Goal: Task Accomplishment & Management: Manage account settings

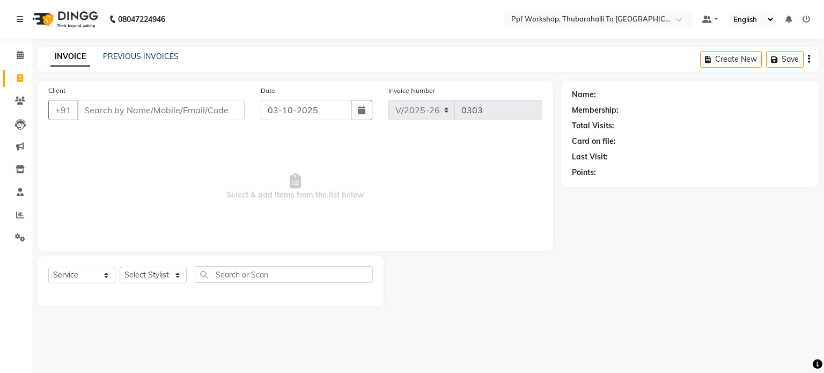
select select "8339"
select select "service"
click at [21, 123] on icon at bounding box center [20, 124] width 11 height 11
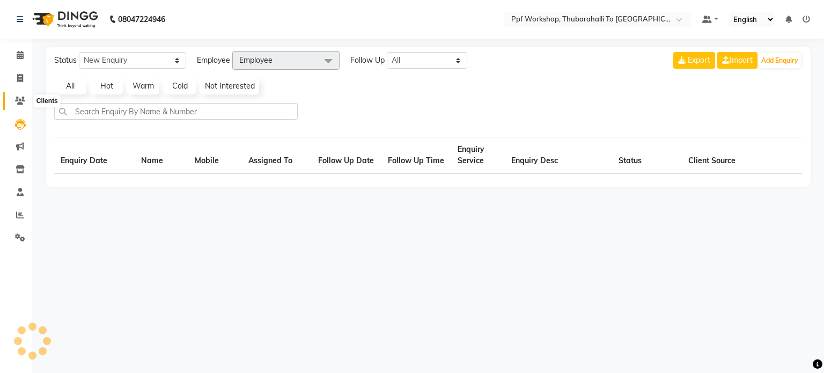
click at [17, 101] on icon at bounding box center [20, 101] width 10 height 8
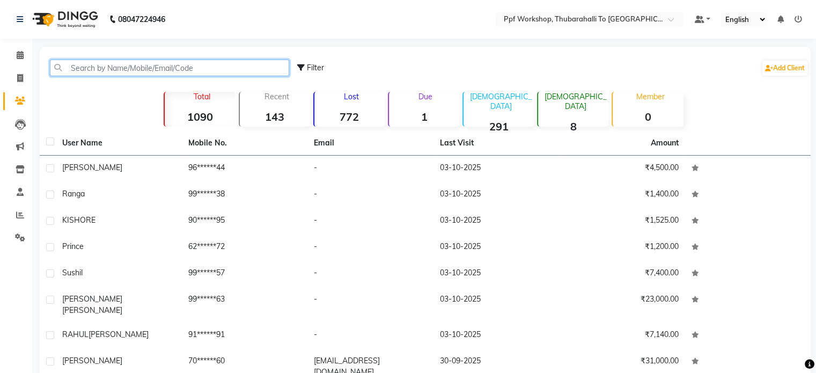
click at [109, 66] on input "text" at bounding box center [169, 68] width 239 height 17
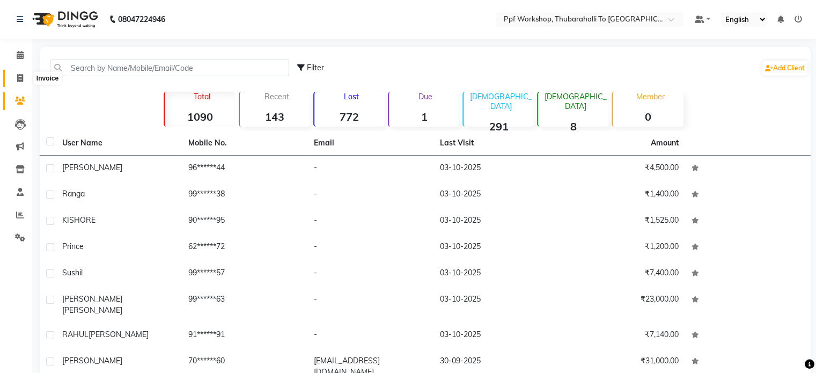
click at [20, 83] on span at bounding box center [20, 78] width 19 height 12
select select "service"
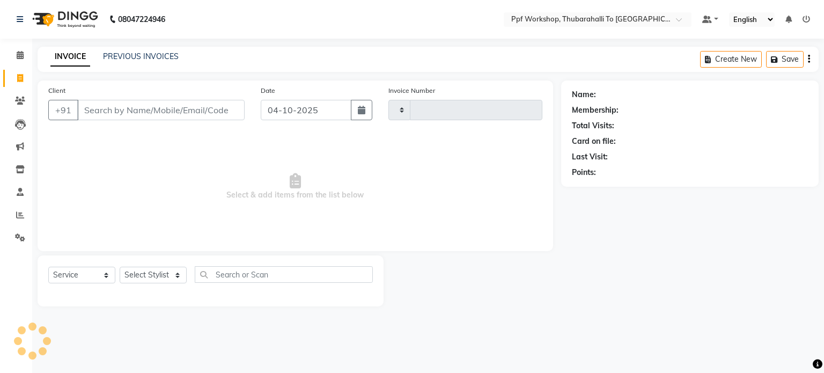
type input "0303"
select select "8339"
click at [133, 60] on link "PREVIOUS INVOICES" at bounding box center [141, 56] width 76 height 10
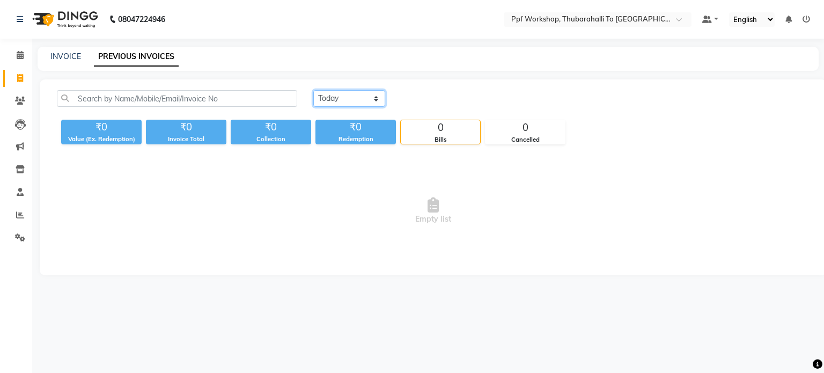
click at [326, 104] on select "[DATE] [DATE] Custom Range" at bounding box center [349, 98] width 72 height 17
select select "range"
click at [313, 90] on select "[DATE] [DATE] Custom Range" at bounding box center [349, 98] width 72 height 17
click at [423, 97] on input "04-10-2025" at bounding box center [436, 98] width 75 height 15
select select "10"
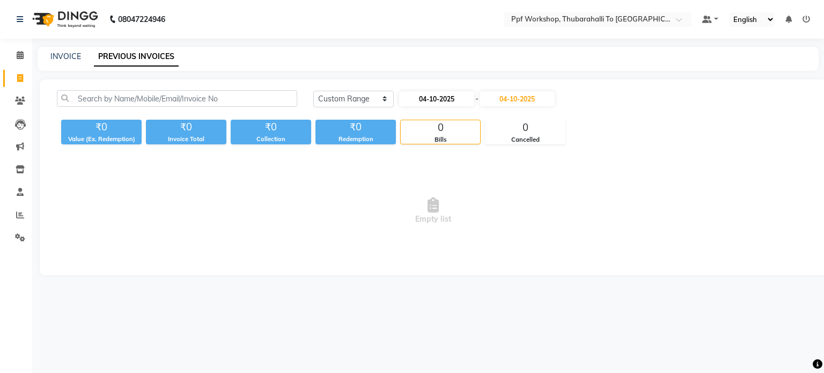
select select "2025"
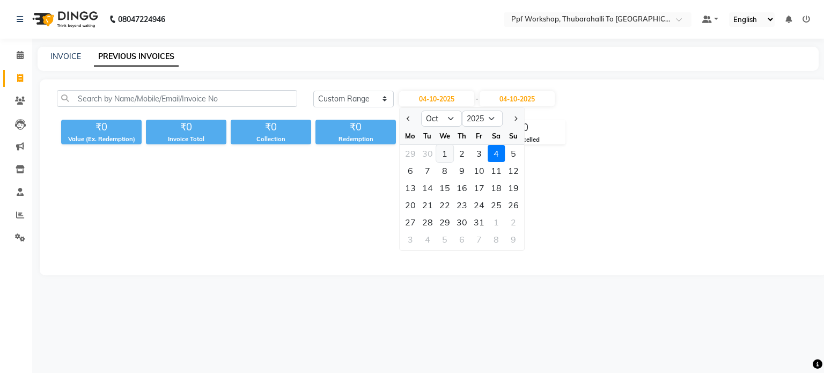
click at [444, 150] on div "1" at bounding box center [444, 153] width 17 height 17
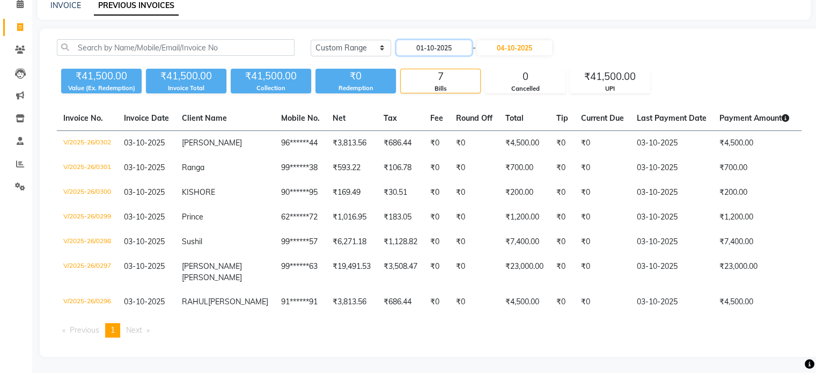
scroll to position [82, 0]
type input "01-10-2025"
click at [506, 326] on ul "Previous page 1 / 1 You're on page 1 Next page" at bounding box center [429, 330] width 744 height 14
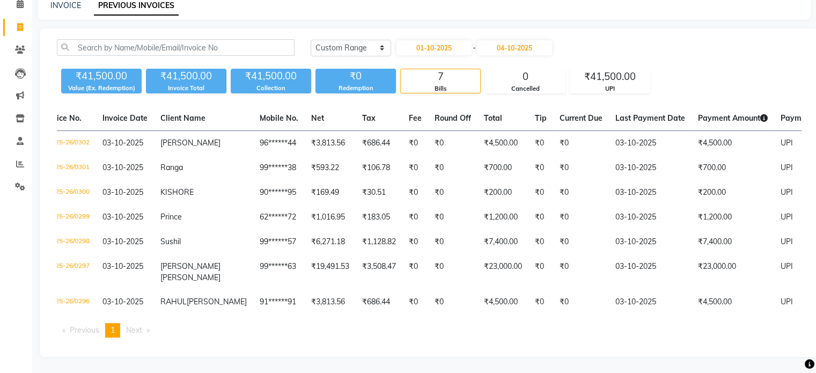
scroll to position [0, 0]
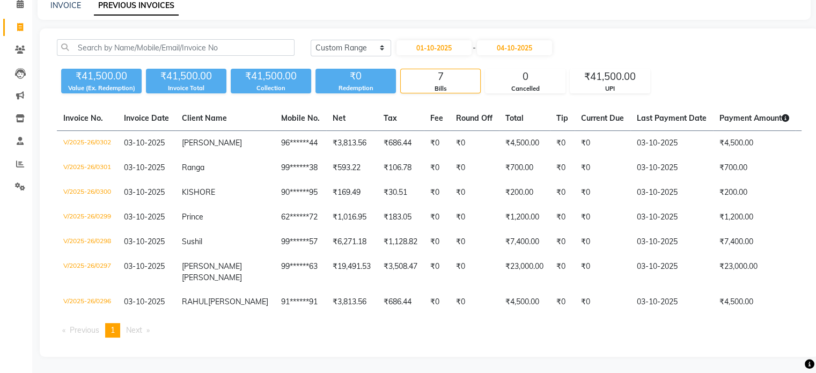
click at [204, 323] on ul "Previous page 1 / 1 You're on page 1 Next page" at bounding box center [429, 330] width 744 height 14
click at [129, 39] on input "text" at bounding box center [176, 47] width 238 height 17
paste input "9952784343"
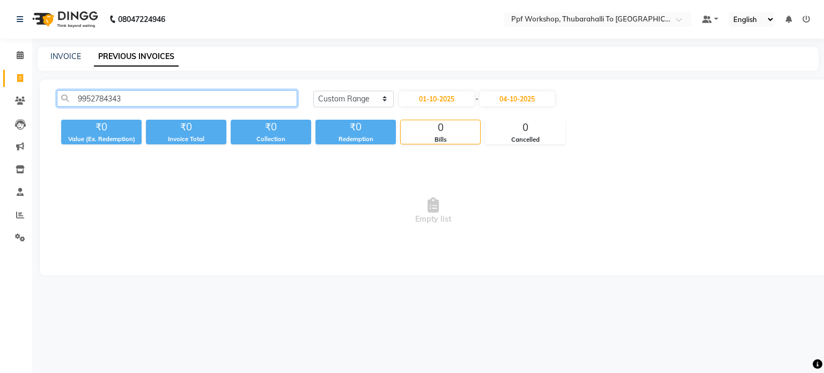
type input "9952784343"
click at [48, 54] on div "INVOICE PREVIOUS INVOICES" at bounding box center [422, 56] width 768 height 11
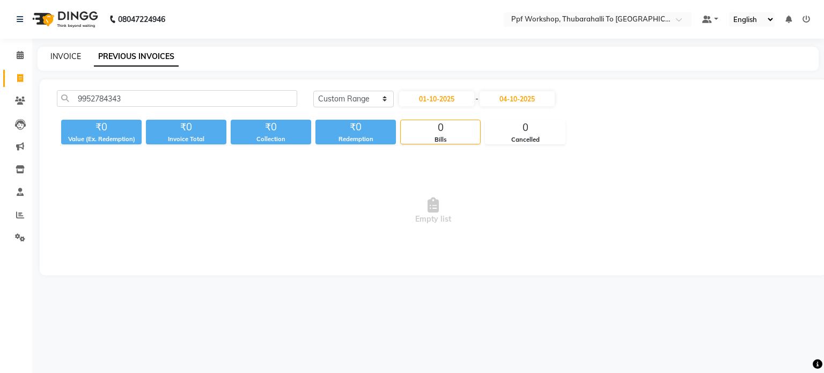
click at [58, 54] on link "INVOICE" at bounding box center [65, 56] width 31 height 10
select select "service"
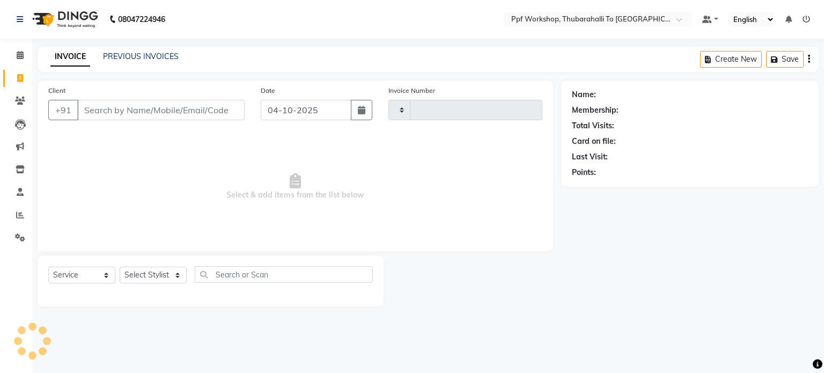
type input "0303"
select select "8339"
click at [102, 106] on input "Client" at bounding box center [160, 110] width 167 height 20
type input "9952784343"
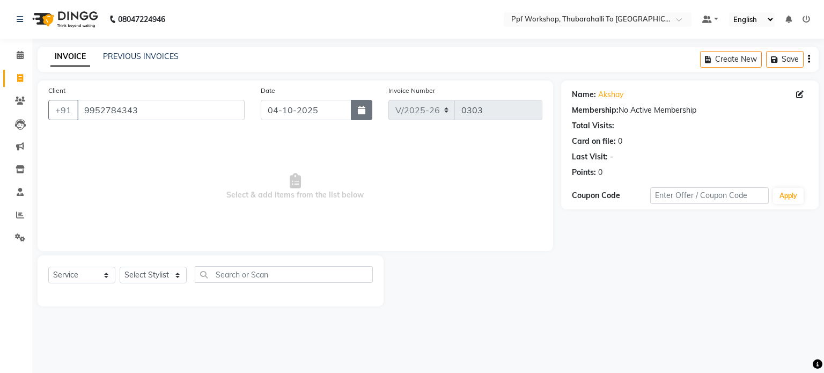
click at [360, 108] on icon "button" at bounding box center [362, 110] width 8 height 9
select select "10"
select select "2025"
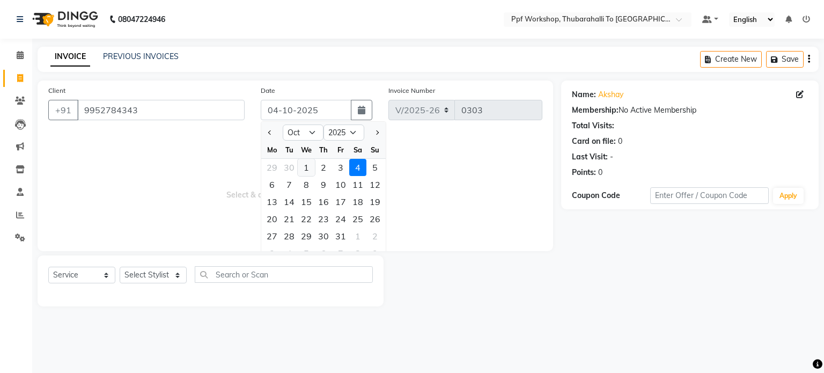
click at [304, 168] on div "1" at bounding box center [306, 167] width 17 height 17
type input "01-10-2025"
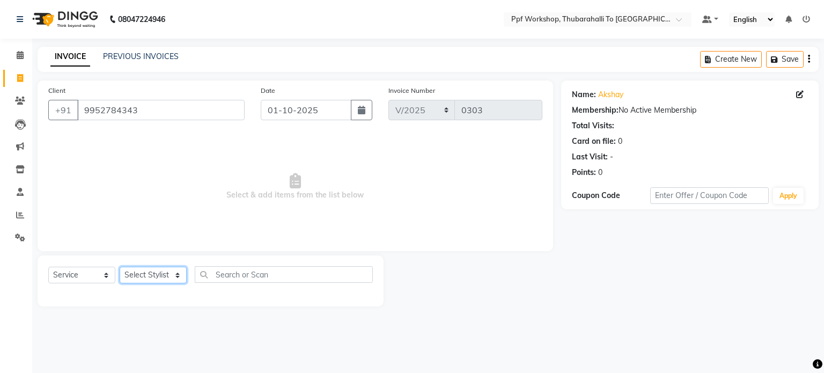
click at [130, 277] on select "Select Stylist Abdul [Cera] [PERSON_NAME] Admin ALI [PERSON_NAME] [PPF] [PERSON…" at bounding box center [153, 275] width 67 height 17
select select "81772"
click at [120, 267] on select "Select Stylist Abdul [Cera] [PERSON_NAME] Admin ALI [PERSON_NAME] [PPF] [PERSON…" at bounding box center [153, 275] width 67 height 17
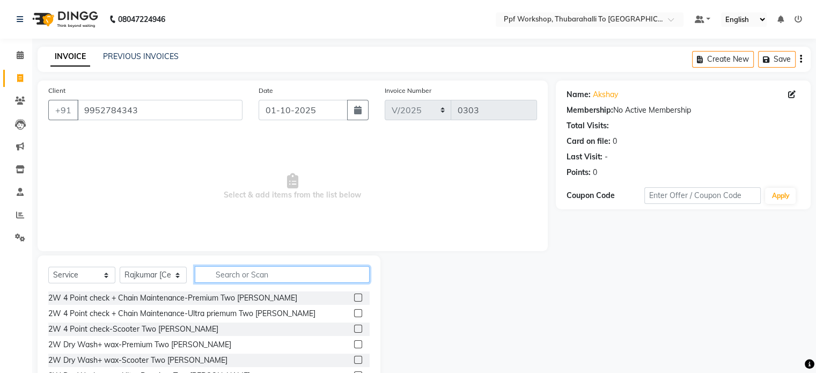
click at [223, 279] on input "text" at bounding box center [282, 274] width 175 height 17
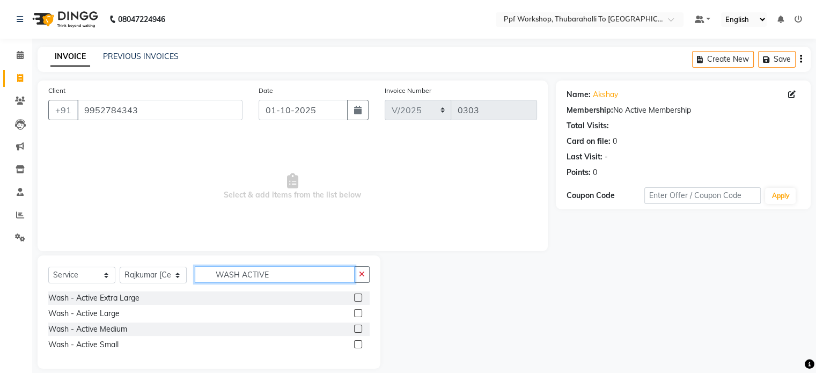
type input "WASH ACTIVE"
click at [360, 298] on label at bounding box center [358, 297] width 8 height 8
click at [360, 298] on input "checkbox" at bounding box center [357, 297] width 7 height 7
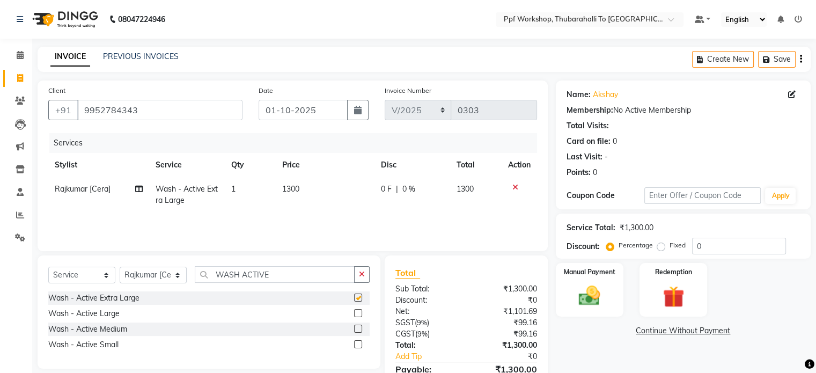
checkbox input "false"
click at [588, 276] on label "Manual Payment" at bounding box center [590, 271] width 54 height 10
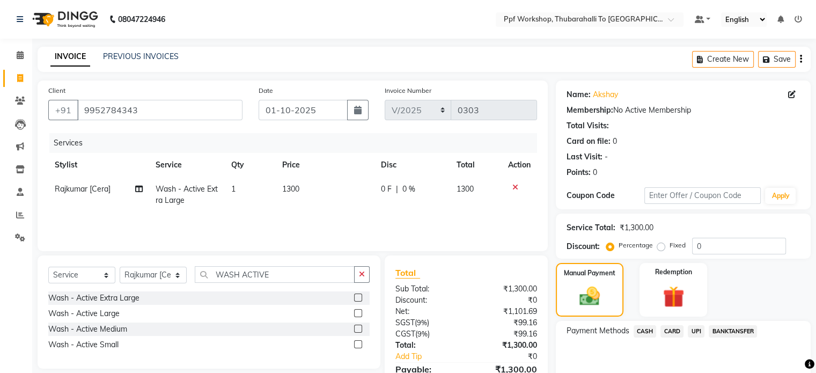
click at [641, 329] on span "CASH" at bounding box center [644, 331] width 23 height 12
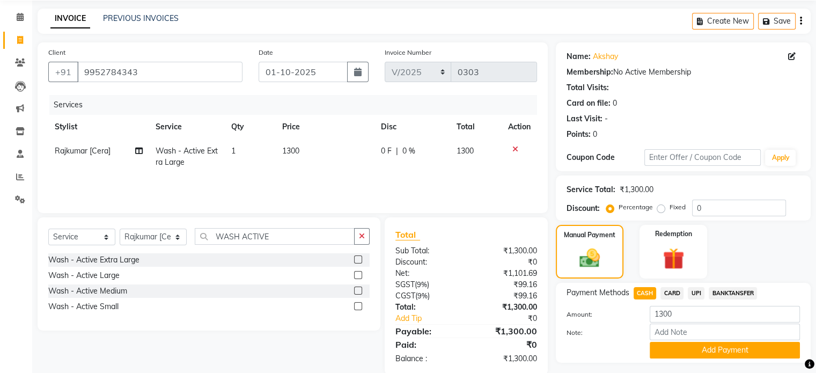
scroll to position [67, 0]
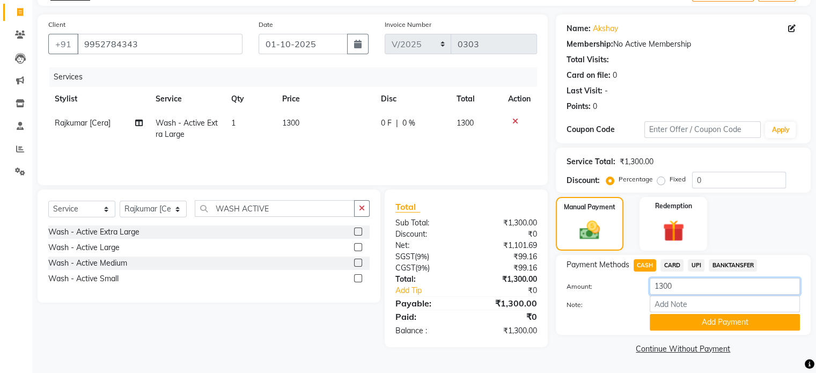
click at [678, 285] on input "1300" at bounding box center [724, 286] width 150 height 17
type input "1000"
click at [676, 306] on input "Note:" at bounding box center [724, 304] width 150 height 17
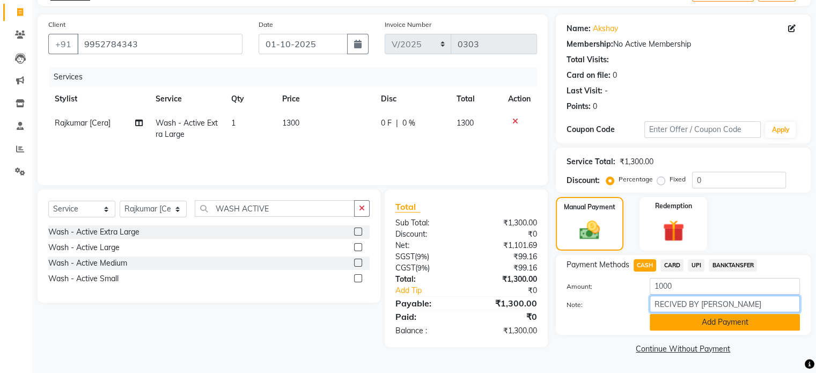
type input "RECIVED BY [PERSON_NAME]"
click at [701, 318] on button "Add Payment" at bounding box center [724, 322] width 150 height 17
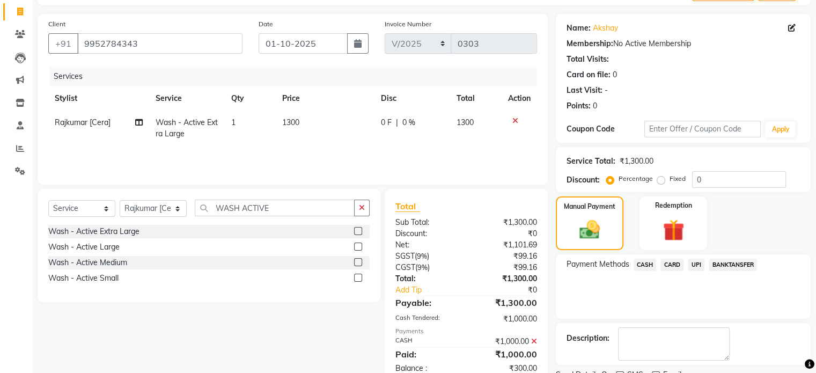
click at [694, 263] on span "UPI" at bounding box center [696, 265] width 17 height 12
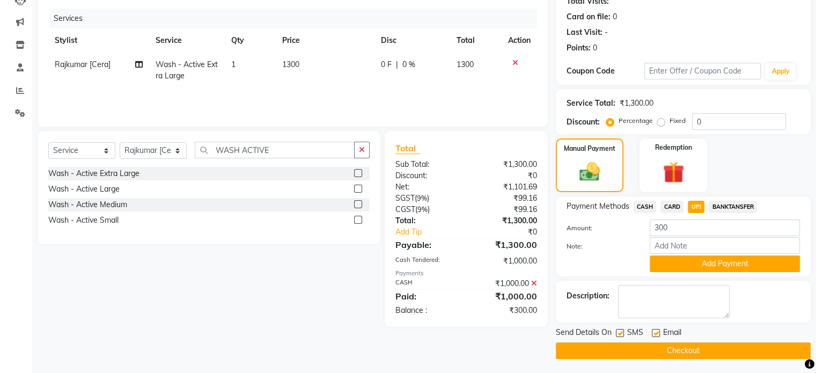
scroll to position [127, 0]
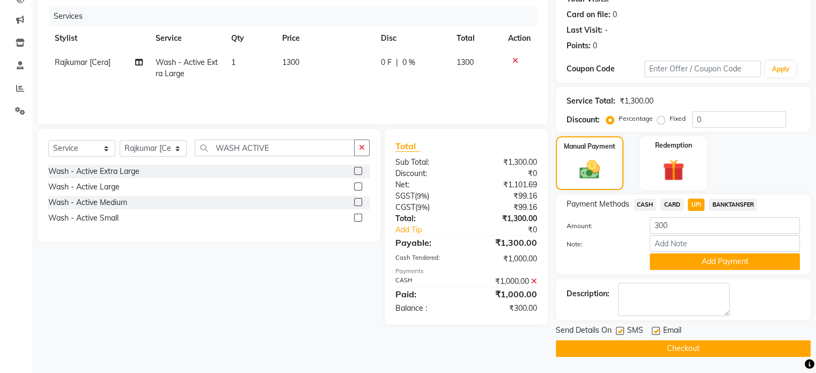
click at [671, 346] on button "Checkout" at bounding box center [683, 348] width 255 height 17
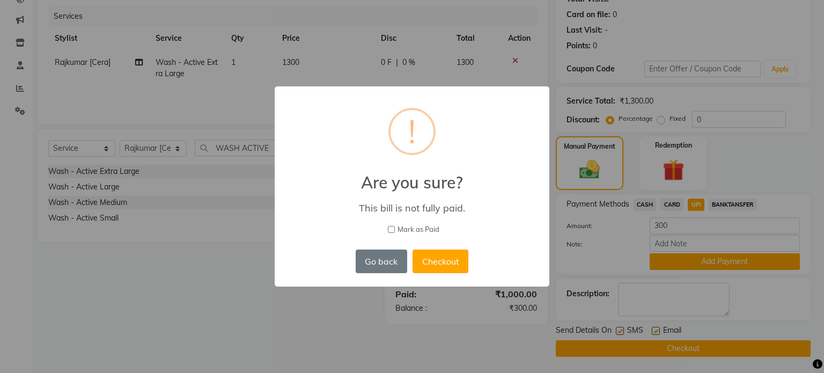
click at [464, 344] on div "× ! Are you sure? This bill is not fully paid. [PERSON_NAME] as Paid Go back No…" at bounding box center [412, 186] width 824 height 373
click at [374, 262] on button "Go back" at bounding box center [381, 261] width 51 height 24
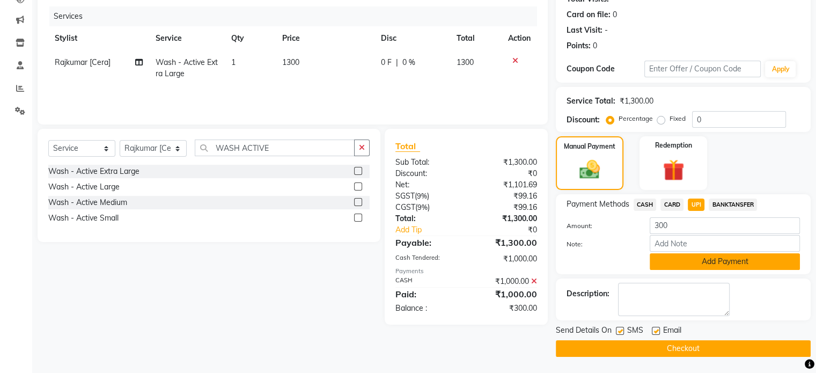
click at [697, 260] on button "Add Payment" at bounding box center [724, 261] width 150 height 17
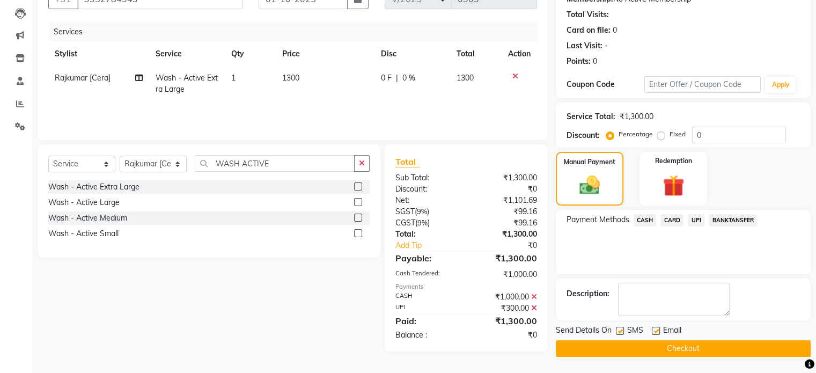
scroll to position [110, 0]
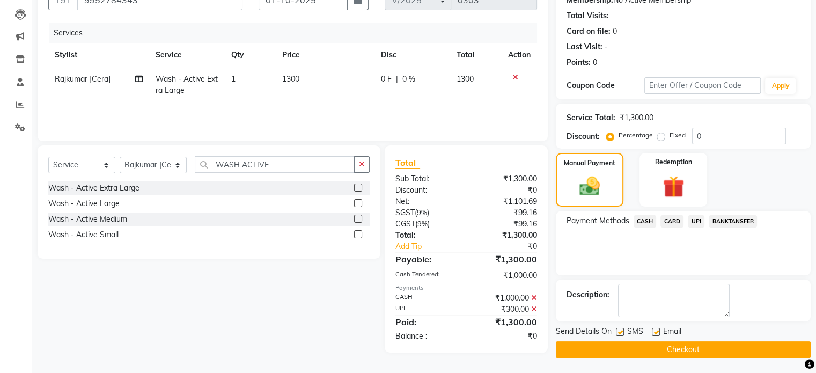
click at [634, 351] on button "Checkout" at bounding box center [683, 349] width 255 height 17
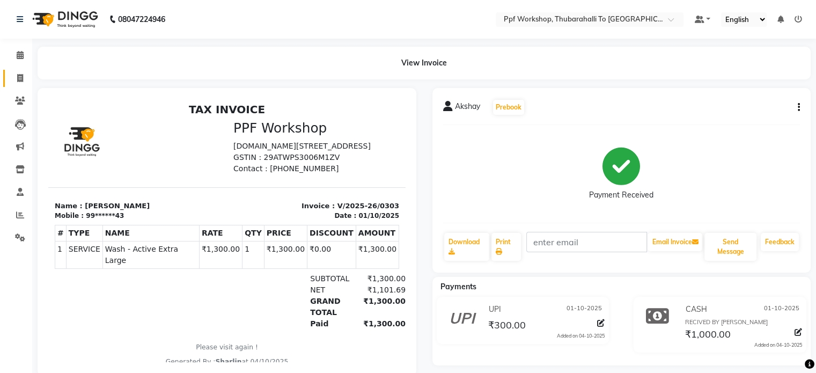
click at [25, 70] on link "Invoice" at bounding box center [16, 79] width 26 height 18
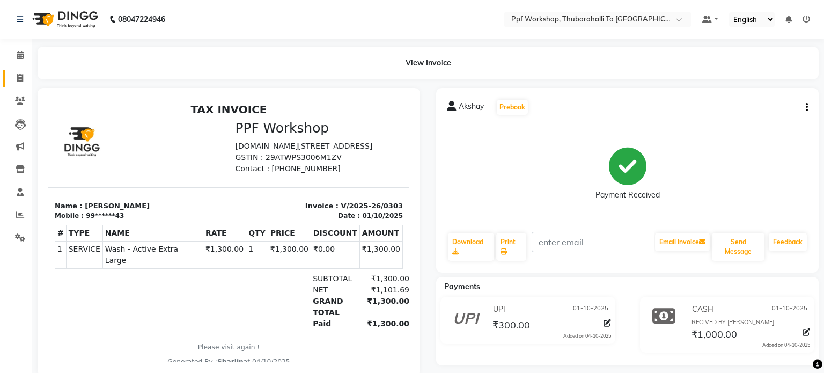
select select "service"
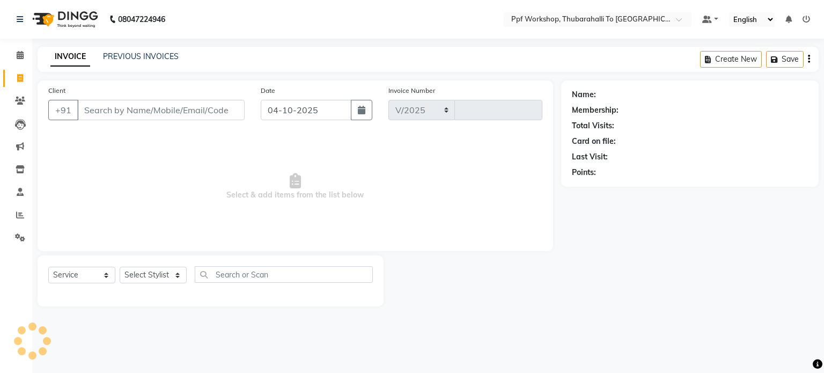
select select "8339"
type input "0304"
click at [105, 106] on input "Client" at bounding box center [160, 110] width 167 height 20
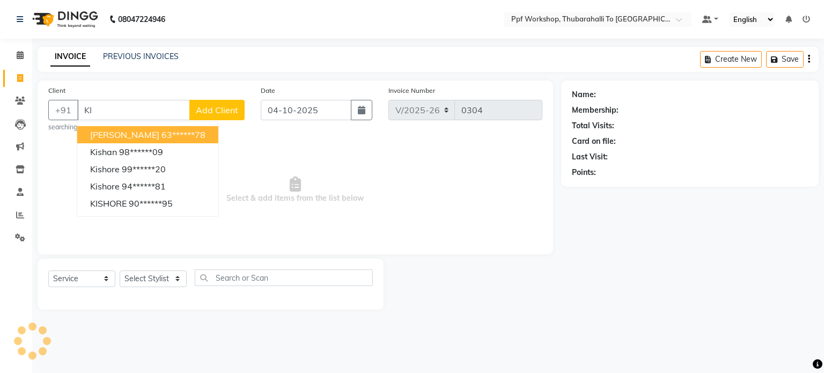
type input "K"
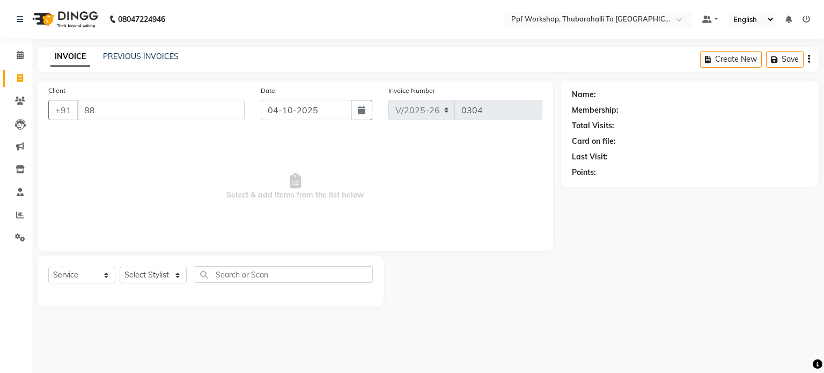
type input "8"
click at [166, 109] on input "Client" at bounding box center [160, 110] width 167 height 20
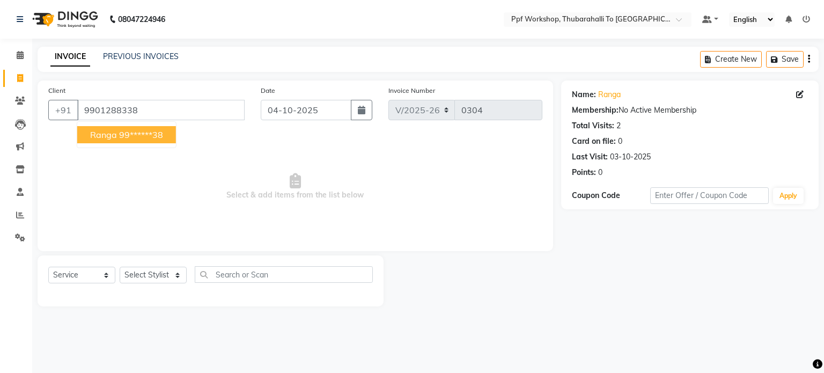
click at [127, 136] on ngb-highlight "99******38" at bounding box center [141, 134] width 44 height 11
type input "99******38"
click at [358, 106] on icon "button" at bounding box center [362, 110] width 8 height 9
select select "10"
select select "2025"
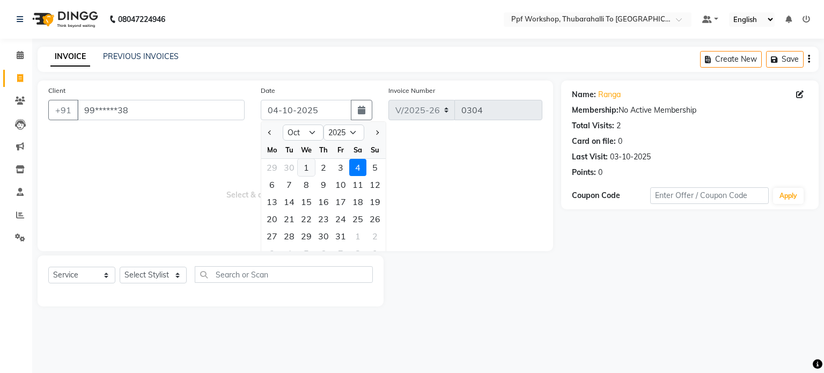
click at [304, 164] on div "1" at bounding box center [306, 167] width 17 height 17
type input "01-10-2025"
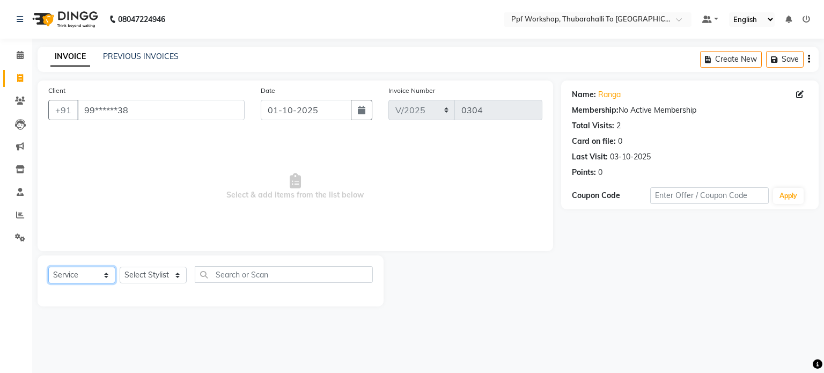
click at [88, 275] on select "Select Service Product Membership Package Voucher Prepaid Gift Card" at bounding box center [81, 275] width 67 height 17
select select "product"
click at [48, 267] on select "Select Service Product Membership Package Voucher Prepaid Gift Card" at bounding box center [81, 275] width 67 height 17
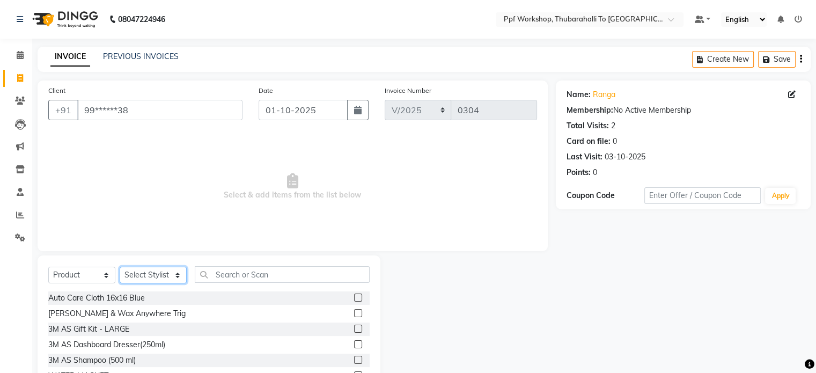
click at [154, 272] on select "Select Stylist Abdul [Cera] [PERSON_NAME] Admin ALI [PERSON_NAME] [PPF] [PERSON…" at bounding box center [153, 275] width 67 height 17
select select "83579"
click at [120, 267] on select "Select Stylist Abdul [Cera] [PERSON_NAME] Admin ALI [PERSON_NAME] [PPF] [PERSON…" at bounding box center [153, 275] width 67 height 17
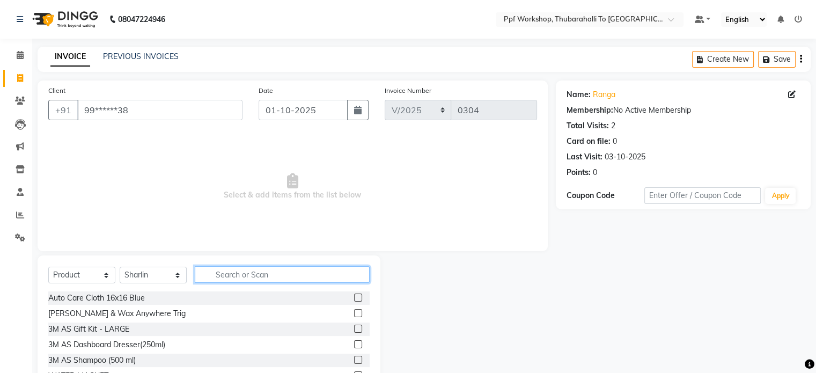
click at [239, 275] on input "text" at bounding box center [282, 274] width 175 height 17
type input "SHAMPOO"
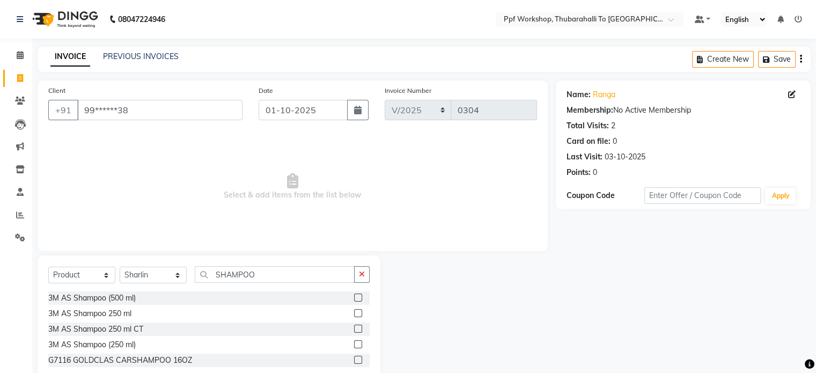
click at [358, 313] on label at bounding box center [358, 313] width 8 height 8
click at [358, 313] on input "checkbox" at bounding box center [357, 313] width 7 height 7
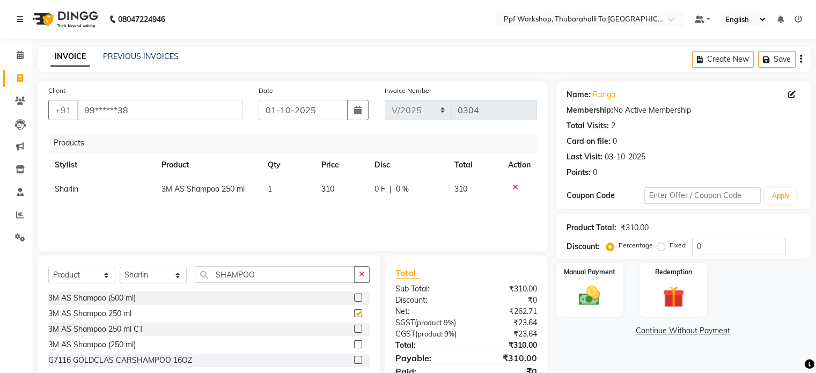
checkbox input "false"
click at [366, 277] on button "button" at bounding box center [362, 274] width 16 height 17
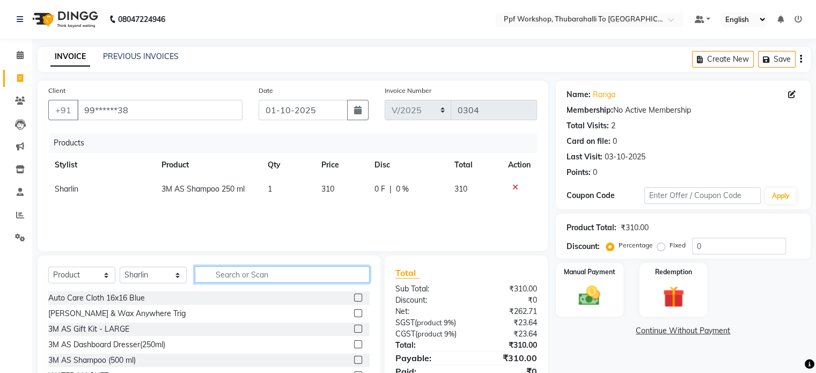
click at [324, 275] on input "text" at bounding box center [282, 274] width 175 height 17
type input "CLOTH"
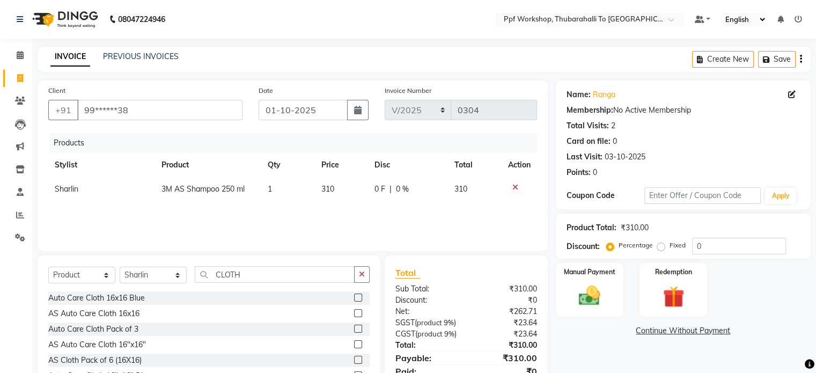
click at [354, 311] on label at bounding box center [358, 313] width 8 height 8
click at [354, 311] on input "checkbox" at bounding box center [357, 313] width 7 height 7
checkbox input "false"
click at [380, 212] on span "0 F" at bounding box center [379, 213] width 11 height 11
select select "83579"
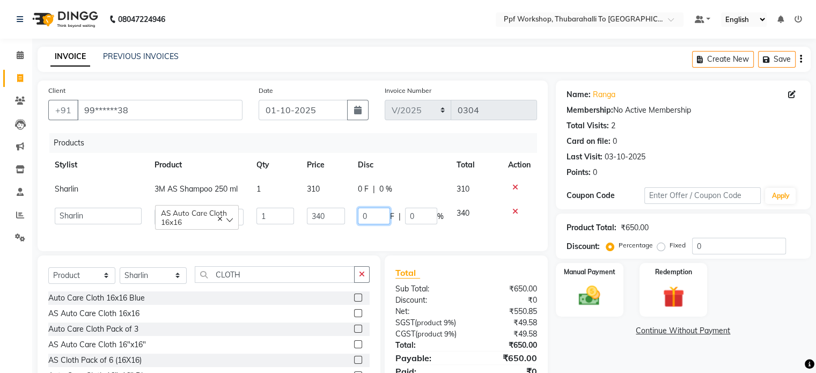
click at [378, 213] on input "0" at bounding box center [374, 216] width 32 height 17
type input "140"
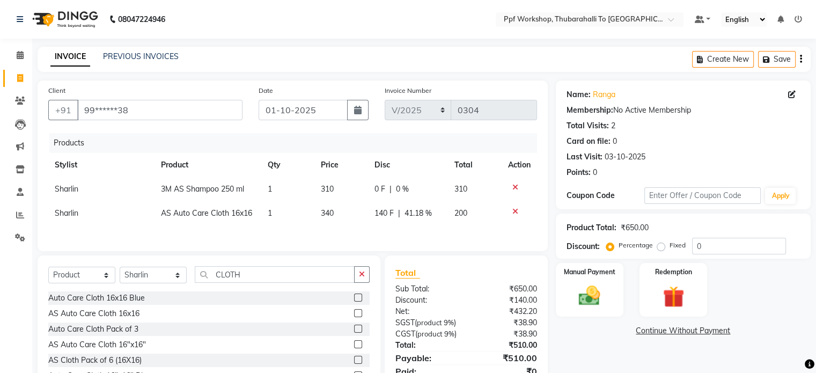
click at [387, 232] on div "Products Stylist Product Qty Price Disc Total Action Sharlin 3M AS Shampoo 250 …" at bounding box center [292, 186] width 489 height 107
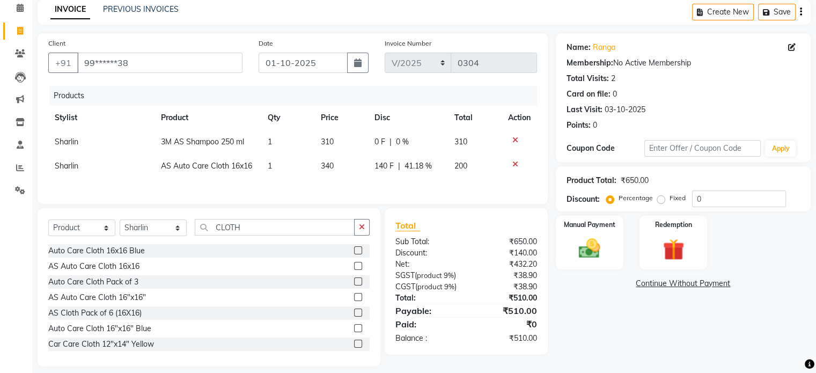
scroll to position [58, 0]
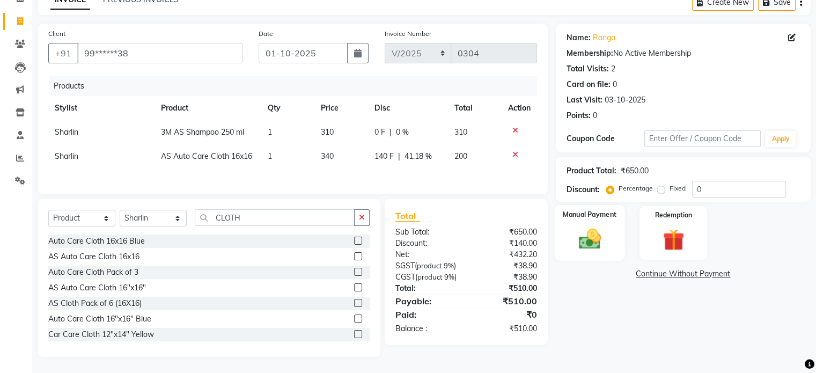
click at [598, 233] on img at bounding box center [589, 239] width 36 height 26
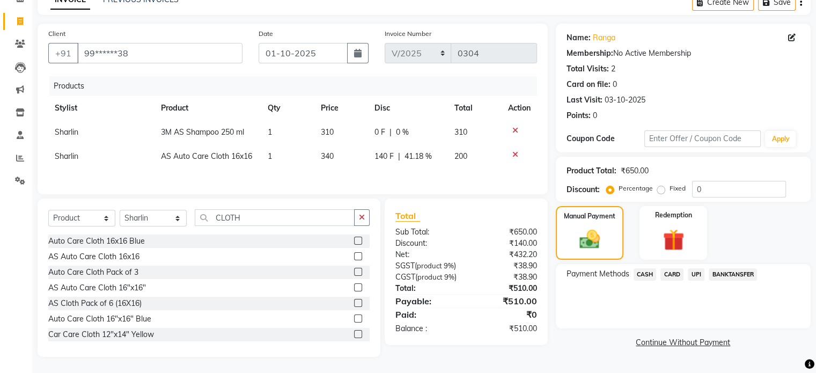
click at [668, 273] on span "CARD" at bounding box center [671, 274] width 23 height 12
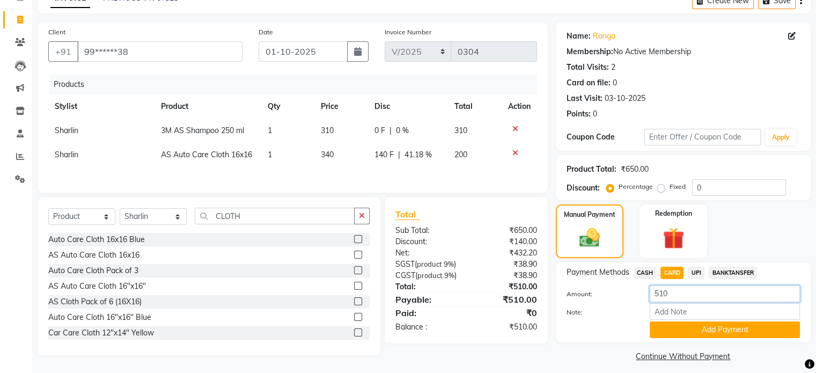
click at [668, 293] on input "510" at bounding box center [724, 293] width 150 height 17
type input "5"
type input "200"
click at [677, 325] on button "Add Payment" at bounding box center [724, 329] width 150 height 17
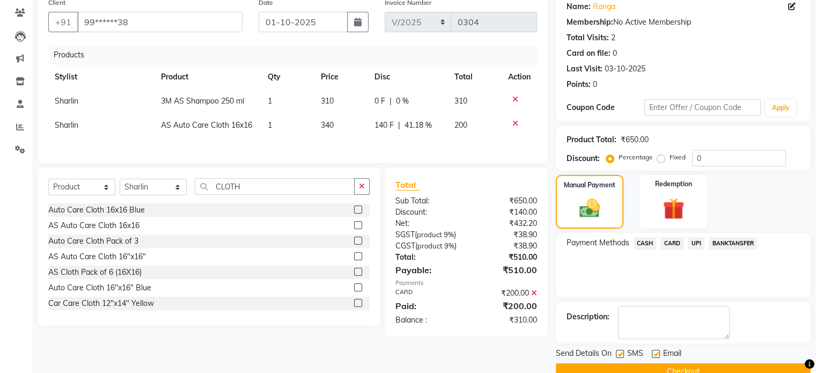
scroll to position [110, 0]
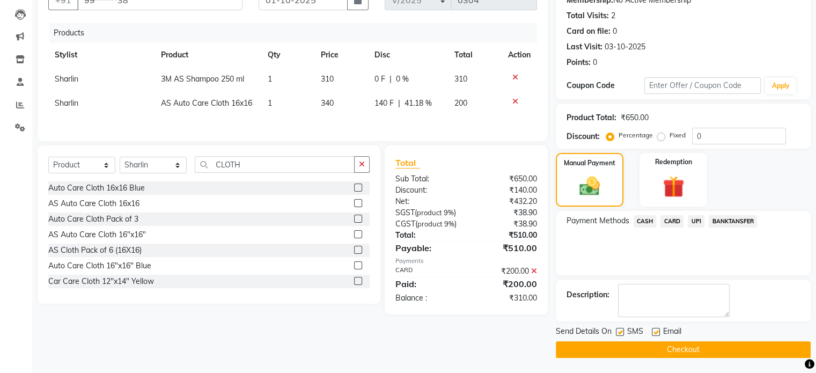
click at [695, 220] on span "UPI" at bounding box center [696, 221] width 17 height 12
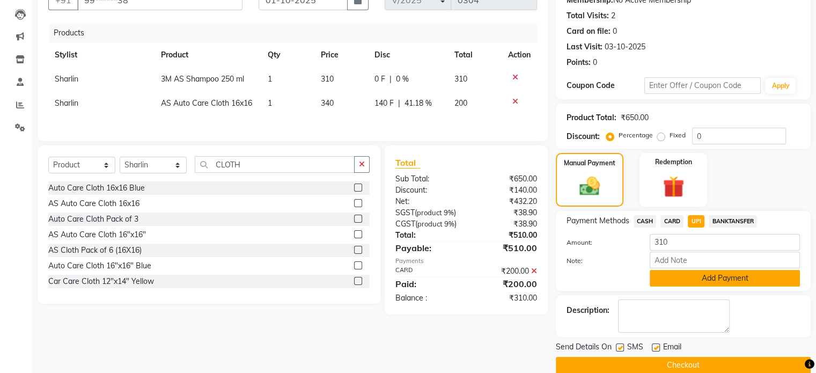
click at [684, 279] on button "Add Payment" at bounding box center [724, 278] width 150 height 17
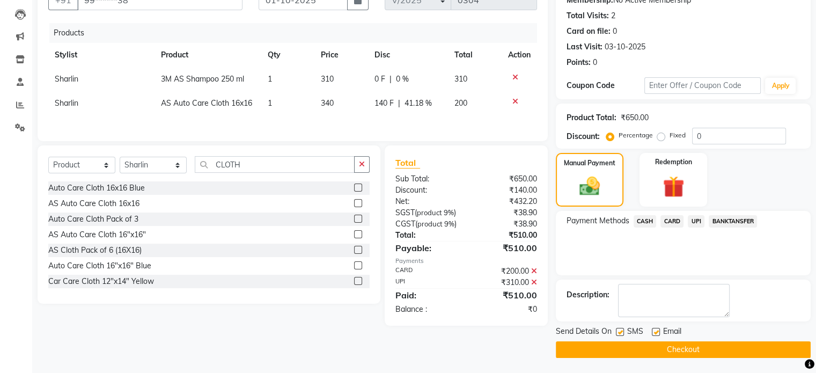
click at [782, 349] on button "Checkout" at bounding box center [683, 349] width 255 height 17
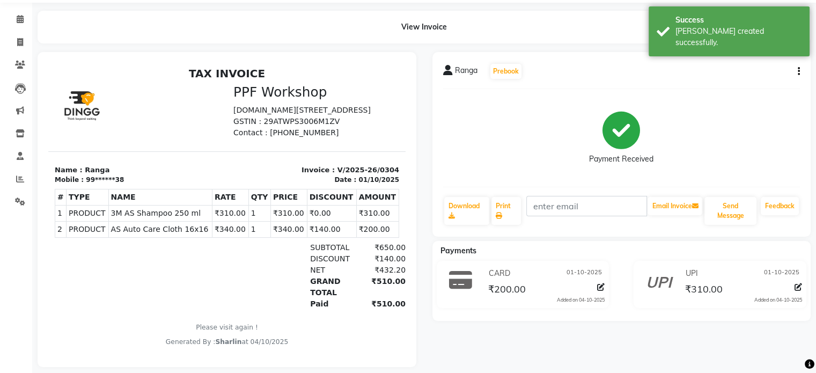
scroll to position [54, 0]
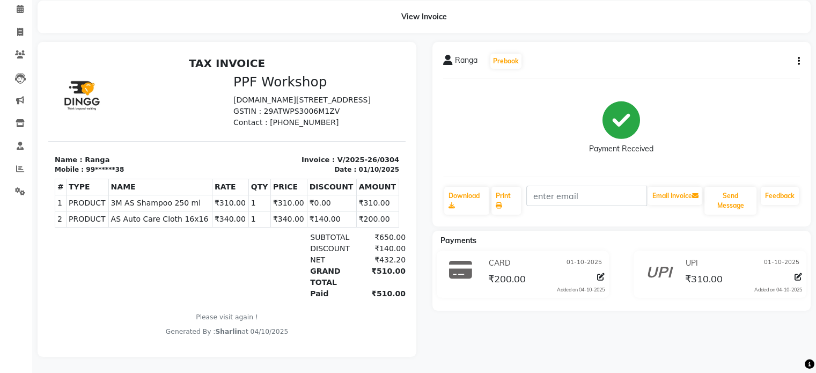
click at [815, 29] on main "View Invoice Ranga Prebook Payment Received Download Print Email Invoice Send M…" at bounding box center [424, 187] width 784 height 372
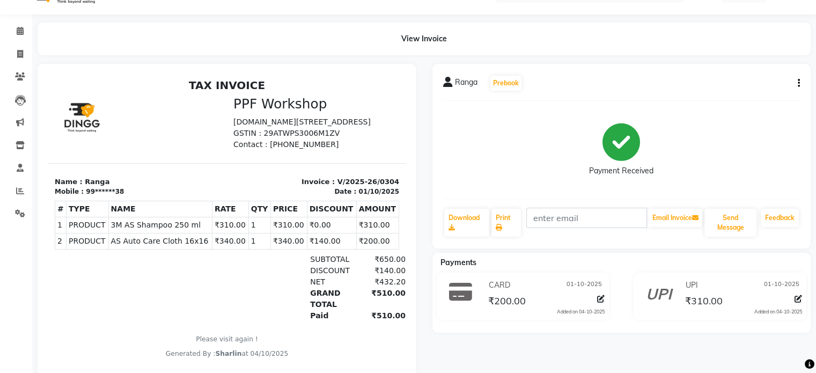
scroll to position [0, 0]
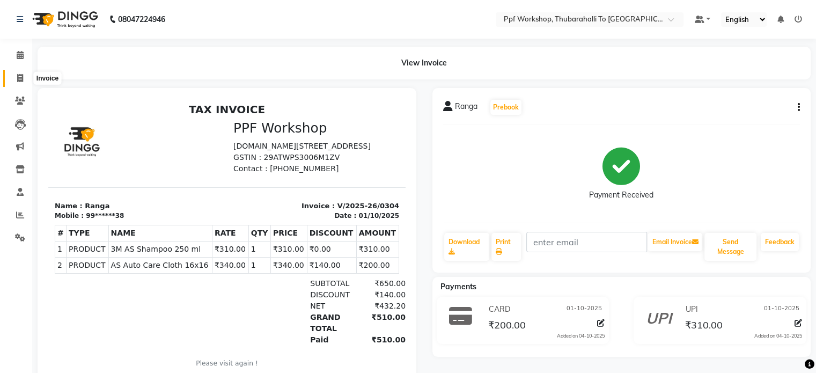
click at [14, 78] on span at bounding box center [20, 78] width 19 height 12
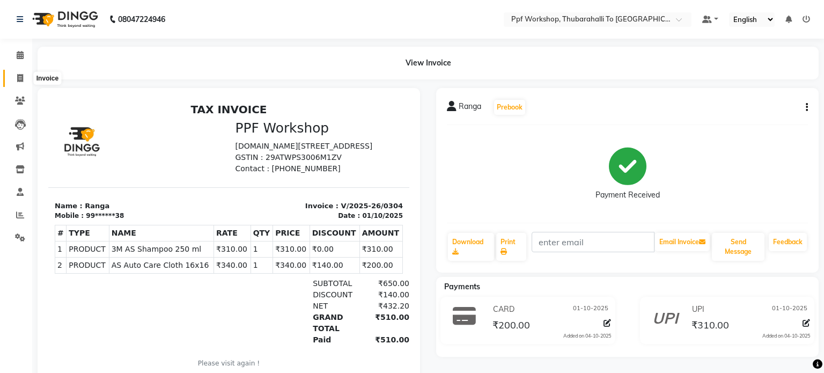
select select "service"
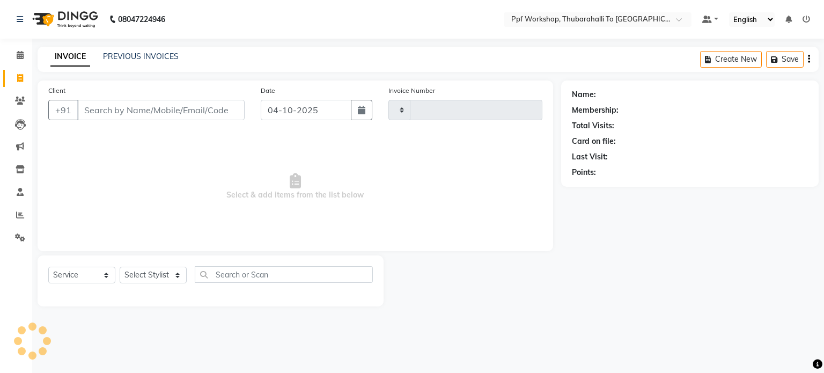
type input "0305"
select select "8339"
click at [124, 55] on link "PREVIOUS INVOICES" at bounding box center [141, 56] width 76 height 10
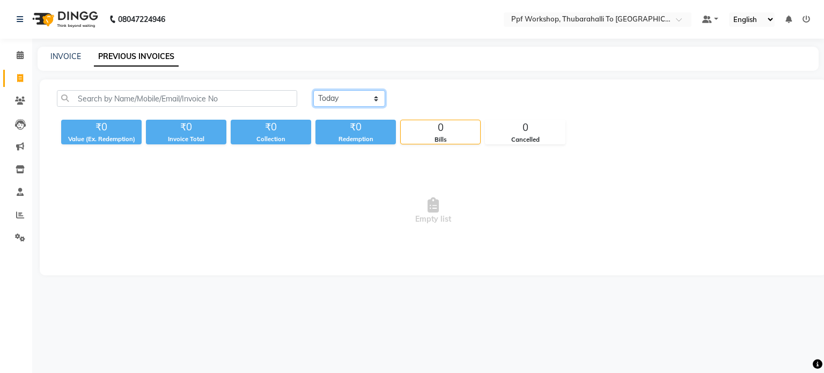
click at [335, 95] on select "[DATE] [DATE] Custom Range" at bounding box center [349, 98] width 72 height 17
select select "range"
click at [313, 90] on select "[DATE] [DATE] Custom Range" at bounding box center [349, 98] width 72 height 17
click at [431, 102] on input "04-10-2025" at bounding box center [436, 98] width 75 height 15
select select "10"
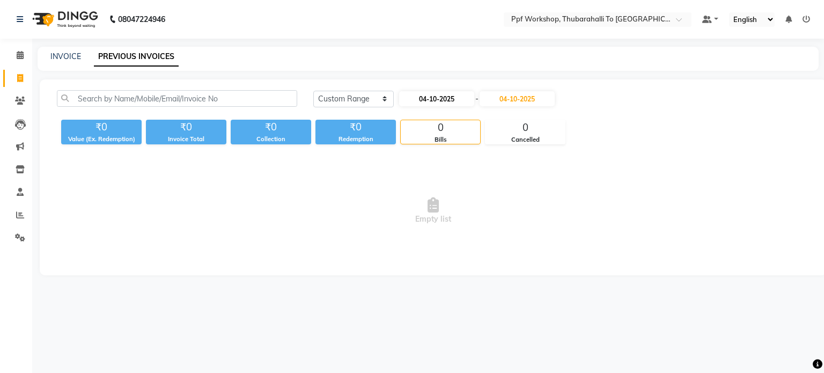
select select "2025"
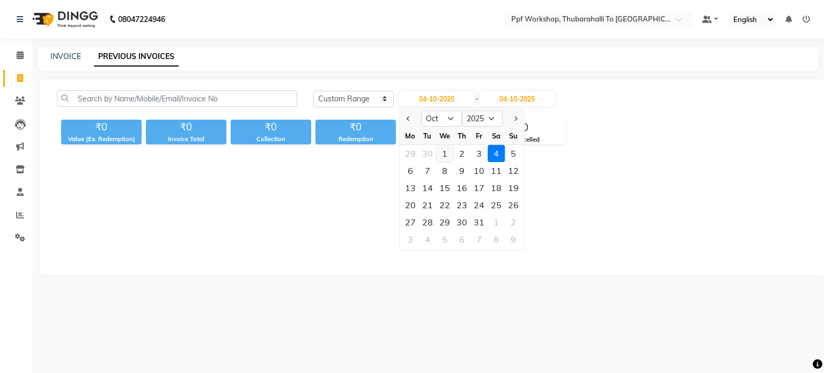
click at [446, 152] on div "1" at bounding box center [444, 153] width 17 height 17
type input "01-10-2025"
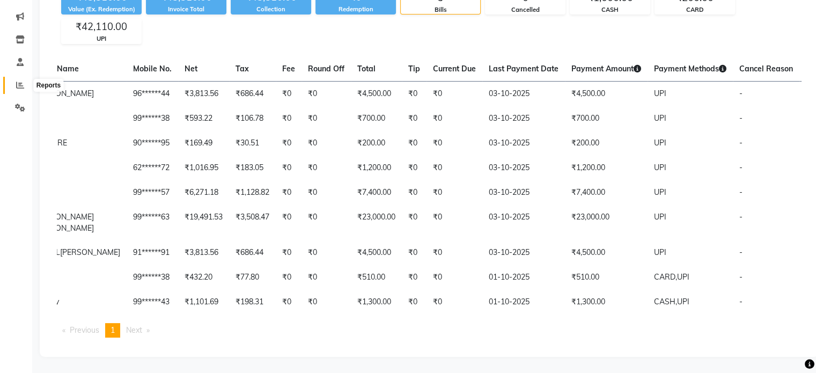
scroll to position [94, 0]
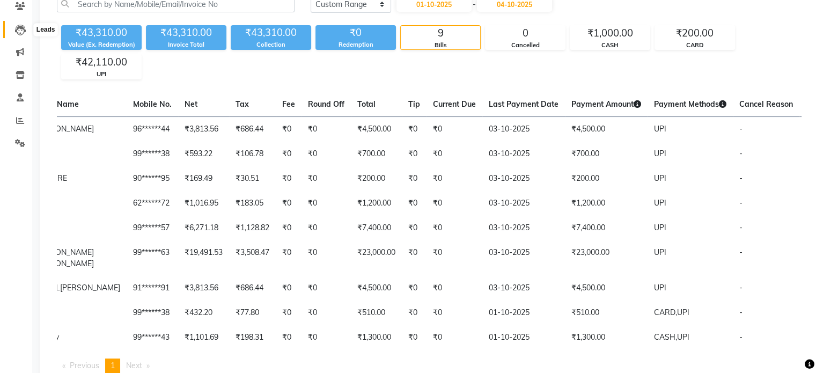
click at [23, 24] on span at bounding box center [20, 30] width 19 height 12
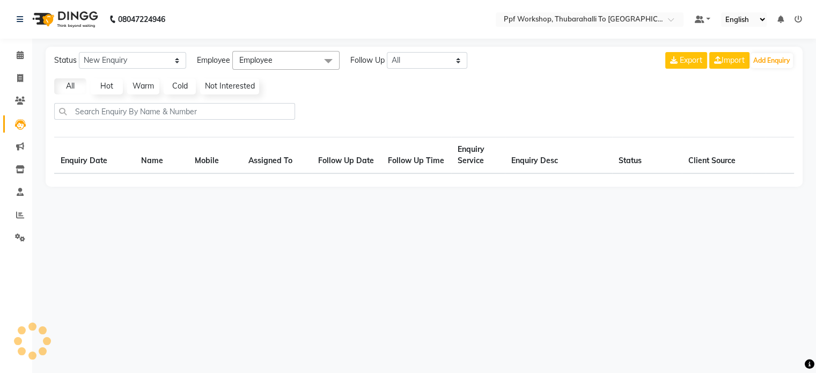
select select "10"
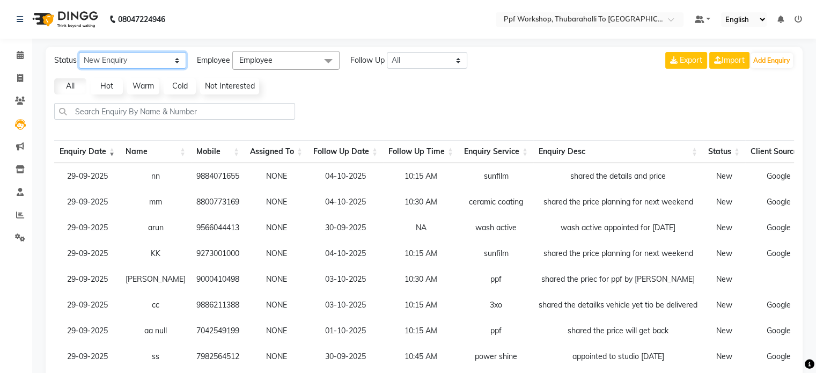
click at [120, 60] on select "New Enquiry Open Enquiry Converted Enquiry All" at bounding box center [132, 60] width 107 height 17
select select "None"
click at [79, 52] on select "New Enquiry Open Enquiry Converted Enquiry All" at bounding box center [132, 60] width 107 height 17
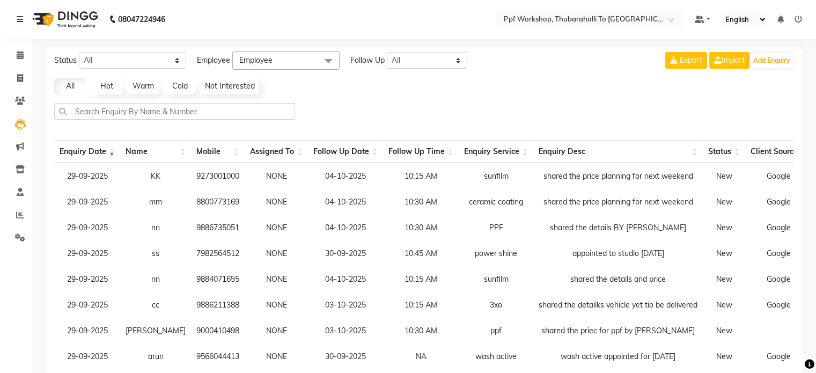
click at [216, 179] on td "9273001000" at bounding box center [218, 176] width 54 height 26
click at [407, 67] on select "All [DATE] [DATE] This Week This Month Custom" at bounding box center [427, 60] width 80 height 17
select select "today"
click at [387, 52] on select "All [DATE] [DATE] This Week This Month Custom" at bounding box center [427, 60] width 80 height 17
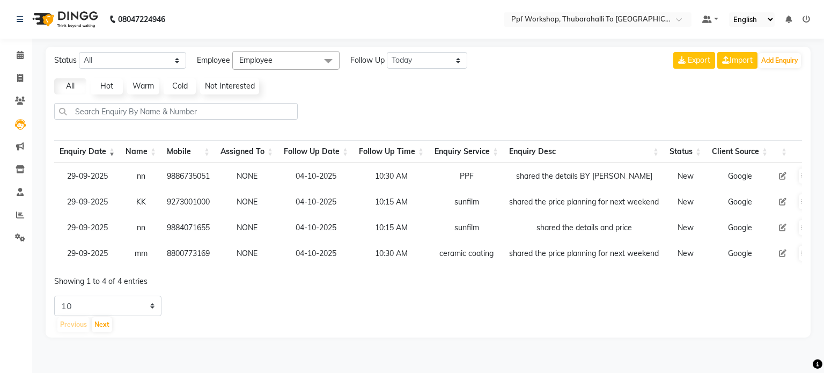
click at [202, 175] on td "9886735051" at bounding box center [188, 176] width 54 height 26
copy td "9886735051"
click at [785, 174] on icon at bounding box center [783, 176] width 8 height 8
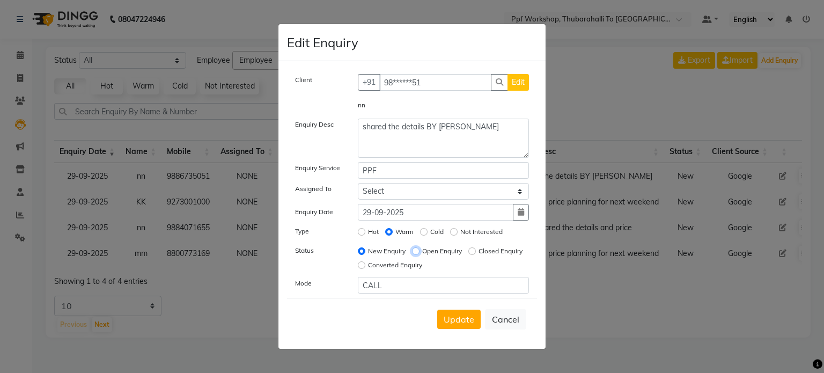
click at [416, 252] on input "Open Enquiry" at bounding box center [416, 251] width 8 height 8
radio input "true"
radio input "false"
click at [464, 320] on span "Update" at bounding box center [459, 319] width 31 height 11
select select
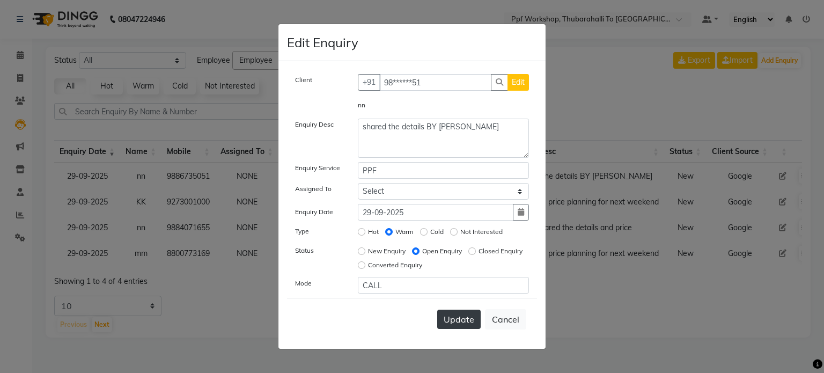
radio input "false"
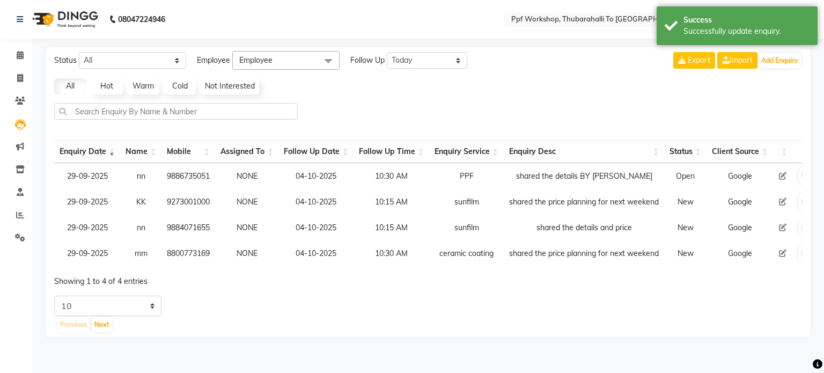
click at [783, 174] on icon at bounding box center [783, 176] width 8 height 8
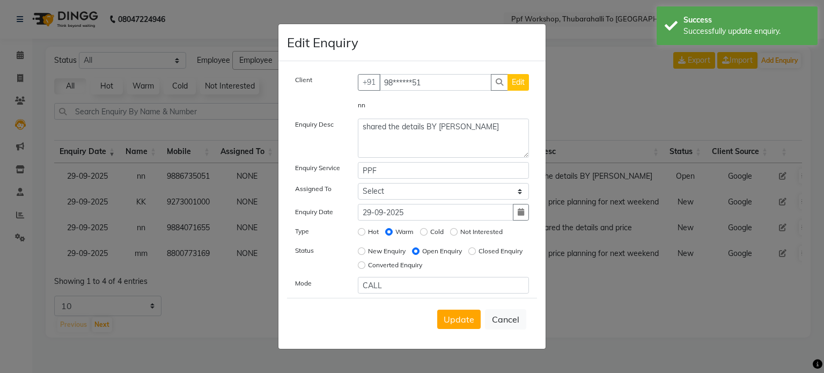
click at [525, 83] on button "Edit" at bounding box center [517, 82] width 21 height 17
select select "[DEMOGRAPHIC_DATA]"
select select "54840"
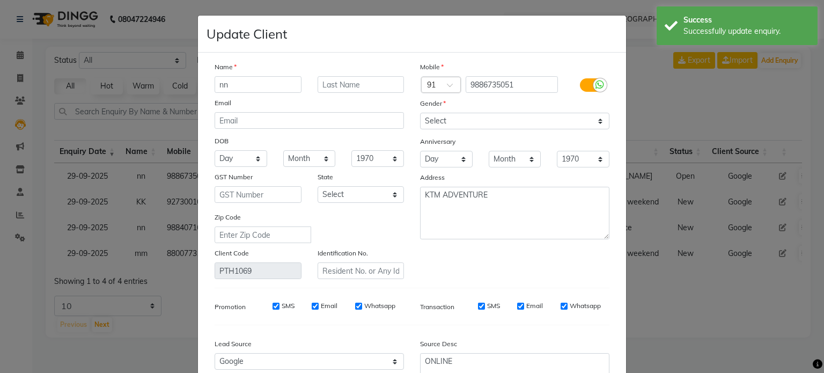
scroll to position [108, 0]
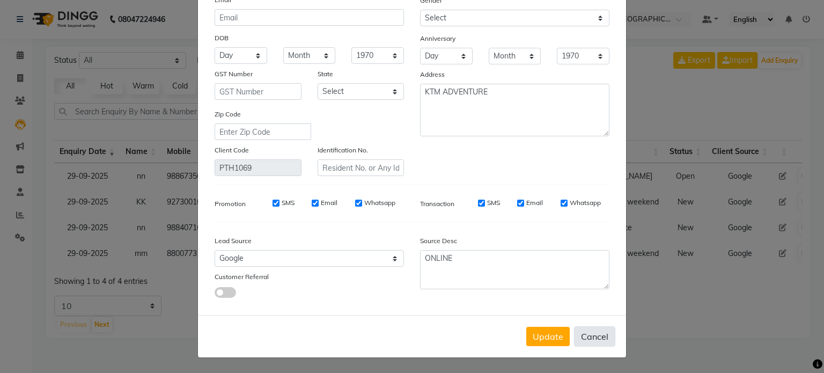
click at [591, 338] on button "Cancel" at bounding box center [594, 336] width 41 height 20
select select
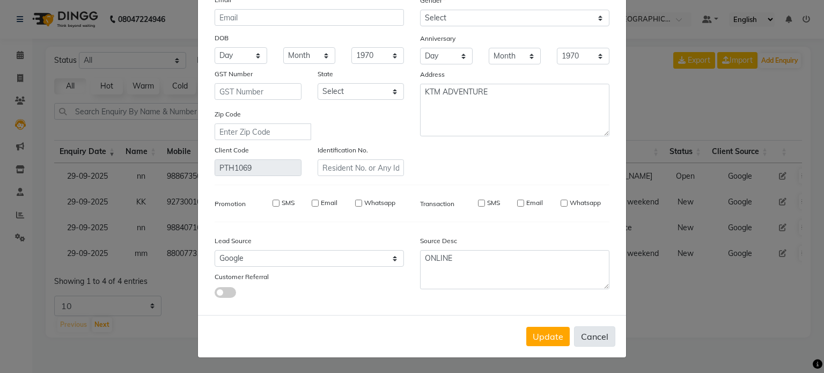
select select
checkbox input "false"
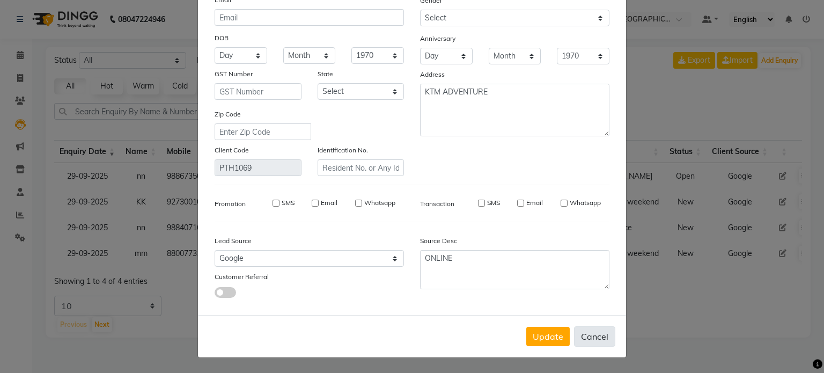
checkbox input "false"
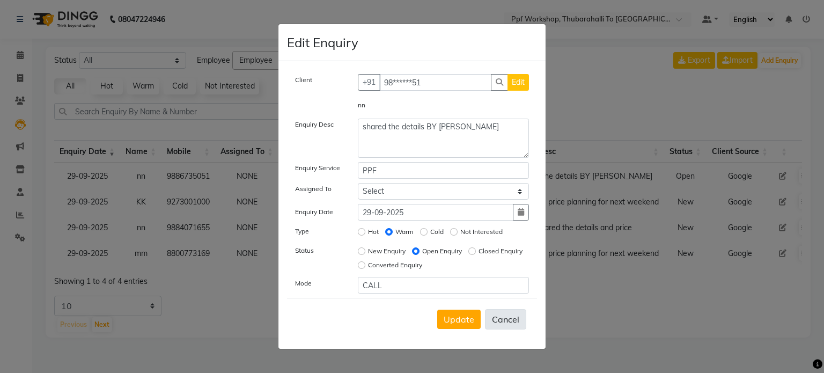
click at [501, 321] on button "Cancel" at bounding box center [505, 319] width 41 height 20
select select
radio input "false"
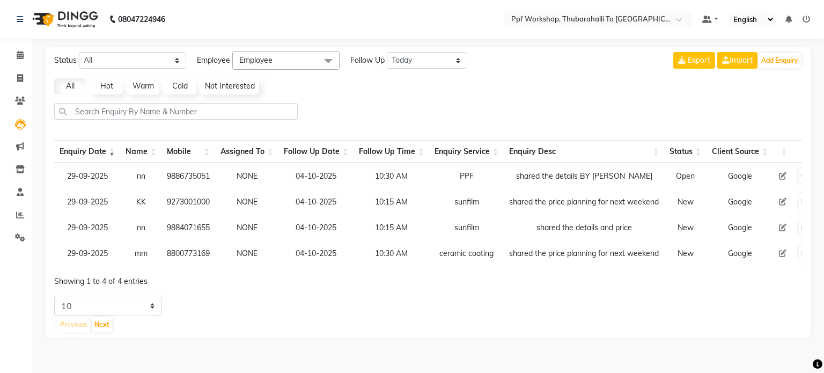
click at [784, 174] on icon at bounding box center [783, 176] width 8 height 8
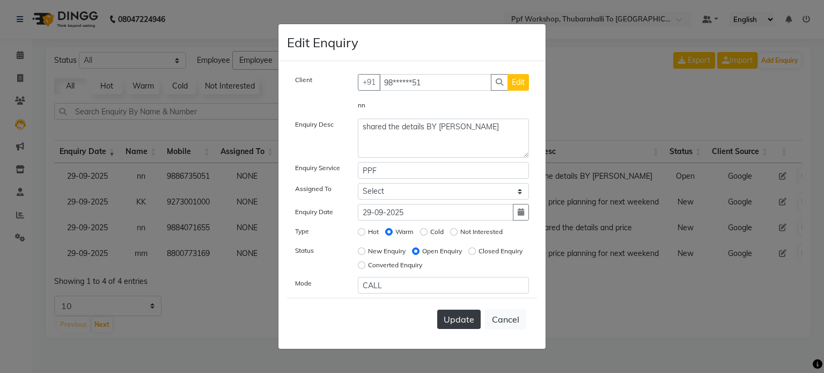
click at [457, 319] on span "Update" at bounding box center [459, 319] width 31 height 11
select select
radio input "false"
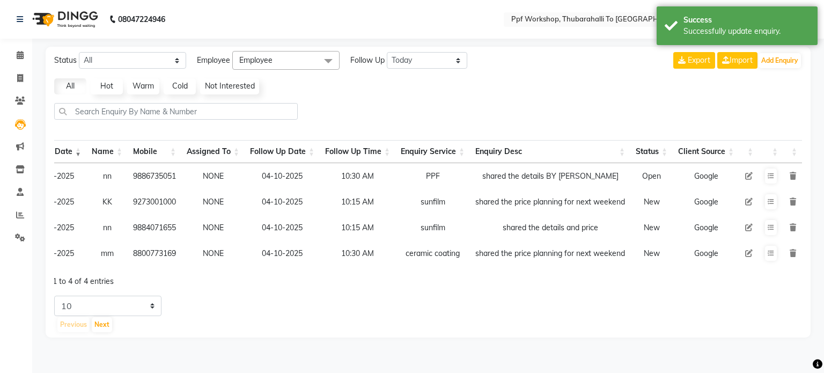
scroll to position [0, 34]
click at [772, 186] on td at bounding box center [770, 176] width 25 height 26
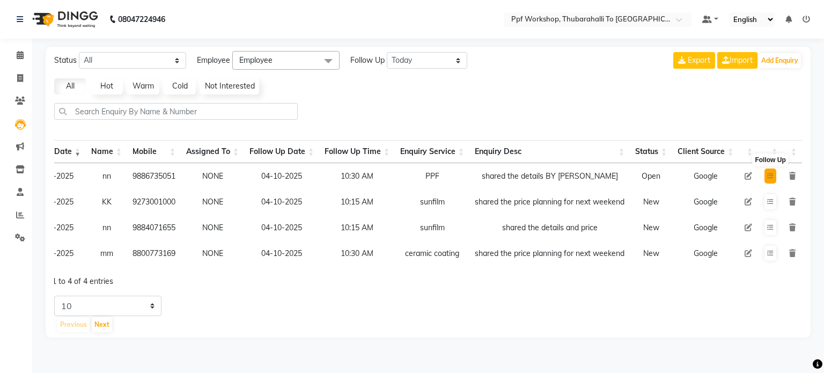
click at [772, 176] on icon at bounding box center [770, 176] width 6 height 6
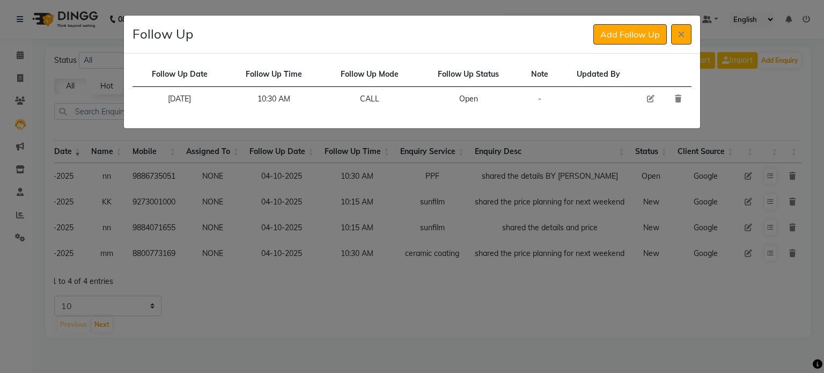
click at [647, 97] on icon at bounding box center [651, 99] width 8 height 8
select select "[DATE]"
select select "630"
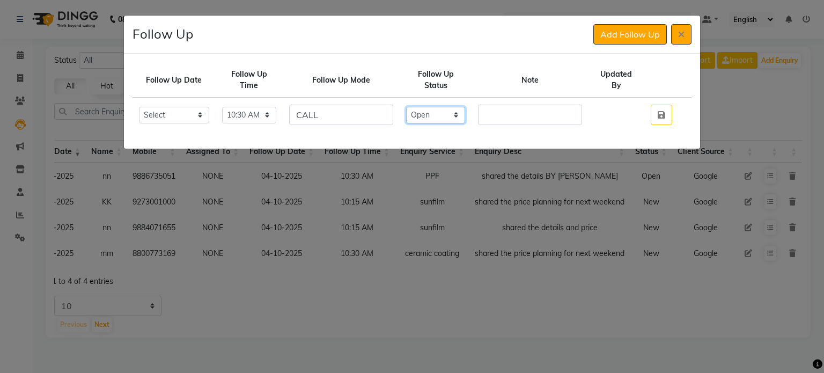
click at [439, 117] on select "Select Open Pending Done" at bounding box center [435, 115] width 59 height 17
select select "Done"
click at [418, 107] on select "Select Open Pending Done" at bounding box center [435, 115] width 59 height 17
click at [504, 118] on input "text" at bounding box center [530, 115] width 104 height 20
click at [176, 112] on select "Select [DATE] [DATE] [DATE] ([DATE]) [DATE] ([DATE]) [DATE] ([DATE]) [DATE] ([D…" at bounding box center [174, 115] width 70 height 17
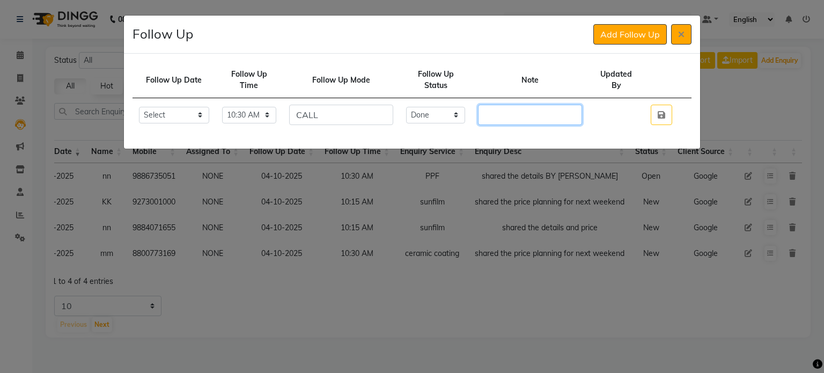
click at [556, 112] on input "text" at bounding box center [530, 115] width 104 height 20
type input "Called"
click at [660, 111] on icon "button" at bounding box center [662, 114] width 8 height 9
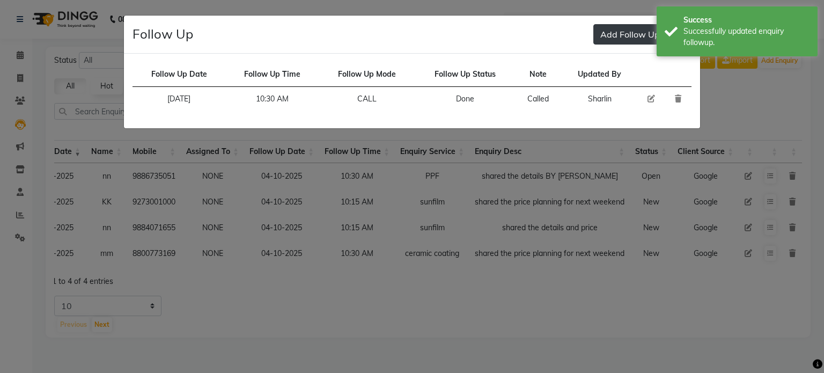
click at [611, 34] on button "Add Follow Up" at bounding box center [629, 34] width 73 height 20
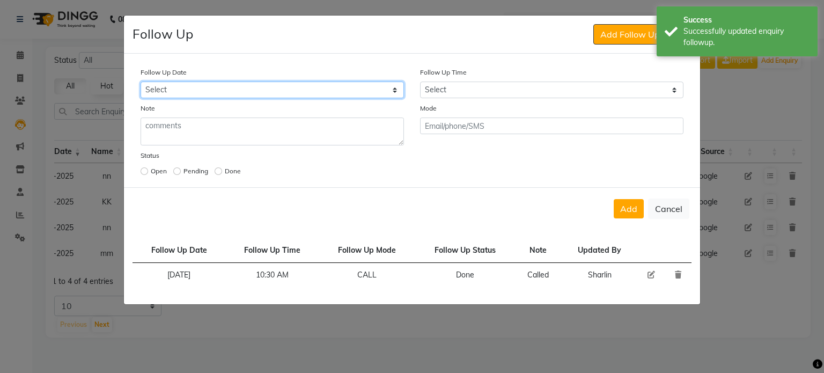
click at [286, 94] on select "Select [DATE] [DATE] [DATE] ([DATE]) [DATE] ([DATE]) [DATE] ([DATE]) [DATE] ([D…" at bounding box center [272, 90] width 263 height 17
select select "[DATE]"
click at [141, 82] on select "Select [DATE] [DATE] [DATE] ([DATE]) [DATE] ([DATE]) [DATE] ([DATE]) [DATE] ([D…" at bounding box center [272, 90] width 263 height 17
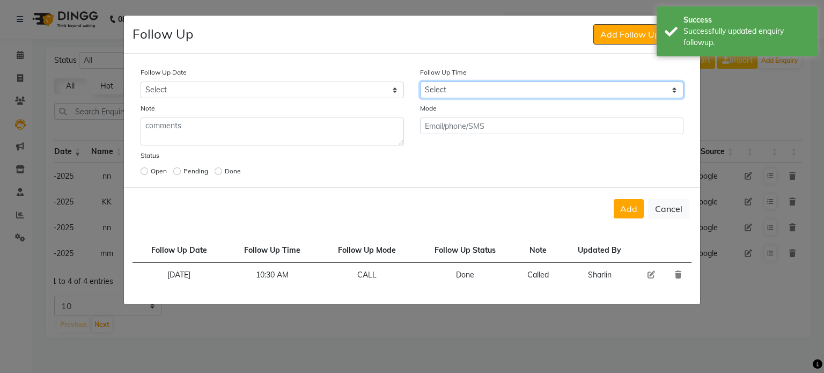
click at [466, 88] on select "Select 07:00 AM 07:15 AM 07:30 AM 07:45 AM 08:00 AM 08:15 AM 08:30 AM 08:45 AM …" at bounding box center [551, 90] width 263 height 17
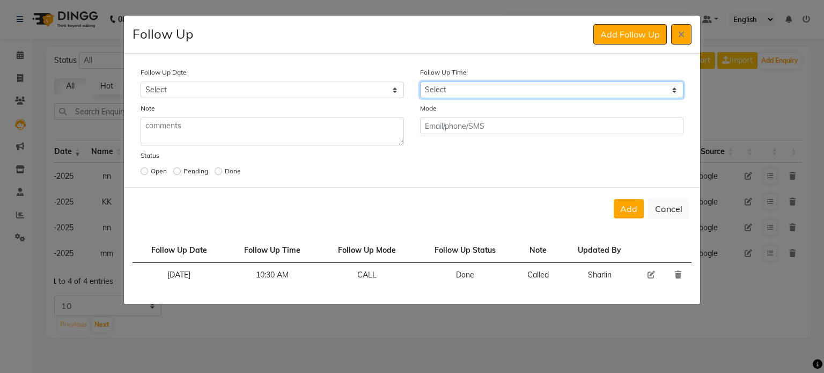
select select "630"
click at [420, 82] on select "Select 07:00 AM 07:15 AM 07:30 AM 07:45 AM 08:00 AM 08:15 AM 08:30 AM 08:45 AM …" at bounding box center [551, 90] width 263 height 17
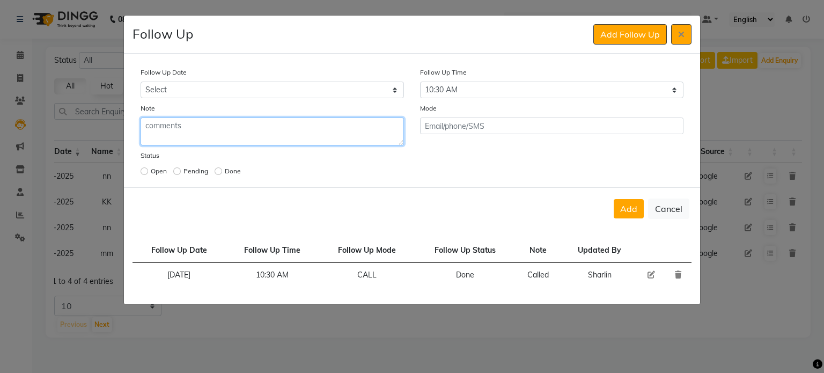
click at [222, 130] on textarea at bounding box center [272, 131] width 263 height 28
type textarea "Will visit studio"
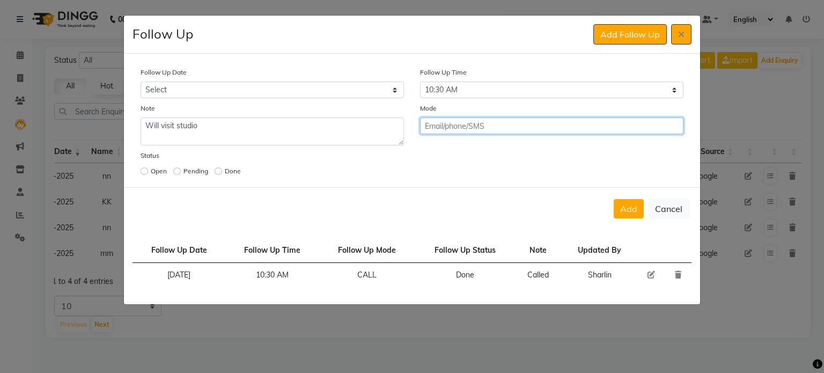
click at [448, 126] on input "text" at bounding box center [551, 125] width 263 height 17
type input "call"
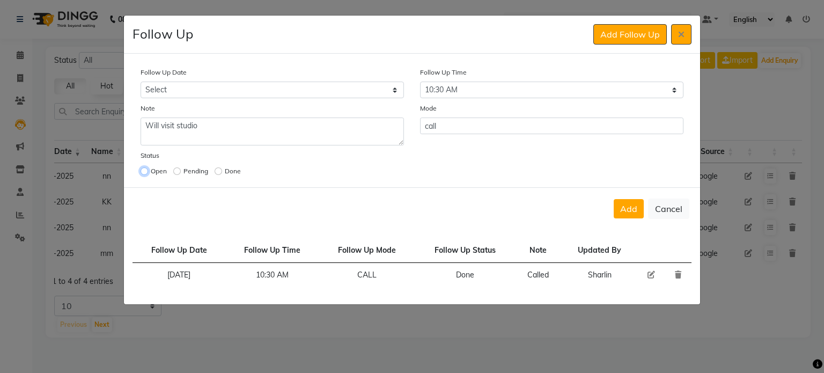
click at [143, 171] on input "radio" at bounding box center [145, 171] width 8 height 8
radio input "true"
click at [632, 208] on button "Add" at bounding box center [629, 208] width 30 height 19
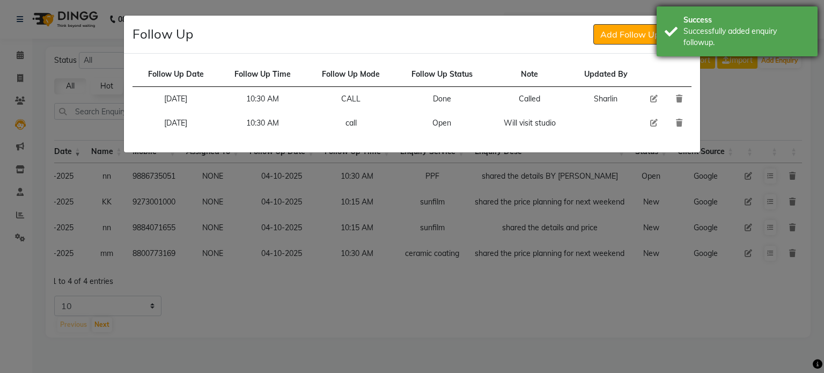
click at [691, 28] on div "Successfully added enquiry followup." at bounding box center [746, 37] width 126 height 23
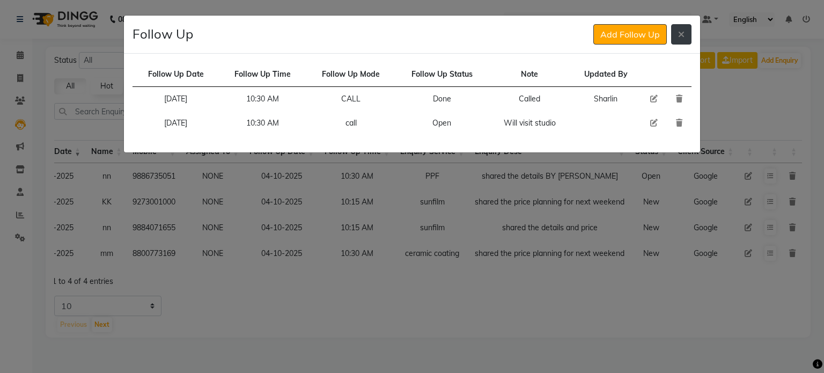
click at [684, 31] on button at bounding box center [681, 34] width 20 height 20
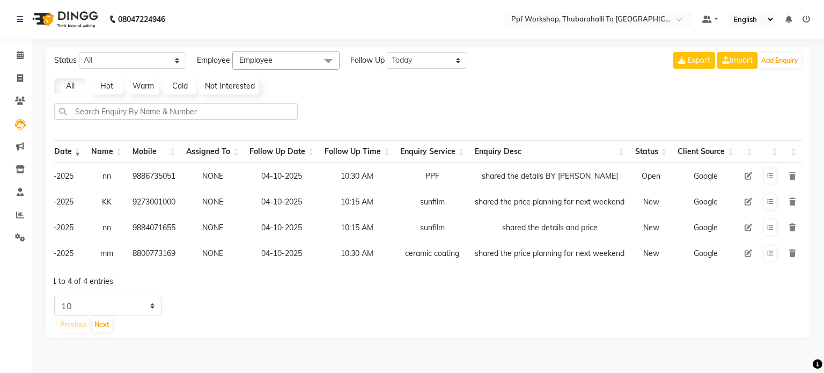
click at [142, 201] on td "9273001000" at bounding box center [154, 202] width 54 height 26
copy td "9273001000"
click at [752, 198] on td at bounding box center [748, 202] width 19 height 26
click at [747, 199] on icon at bounding box center [748, 202] width 8 height 8
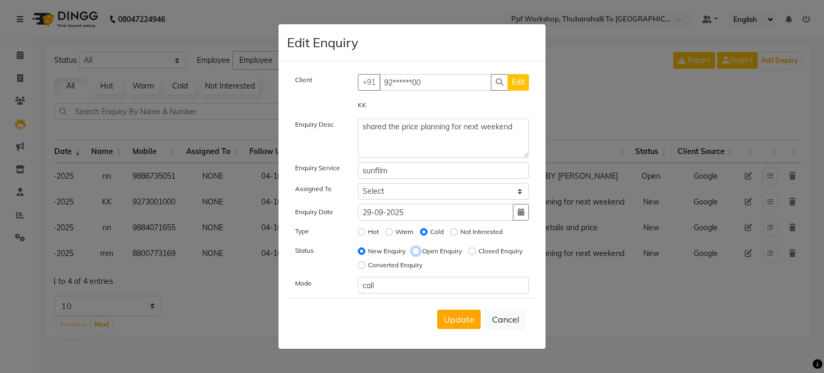
click at [418, 249] on input "Open Enquiry" at bounding box center [416, 251] width 8 height 8
radio input "true"
radio input "false"
click at [446, 318] on span "Update" at bounding box center [459, 319] width 31 height 11
select select
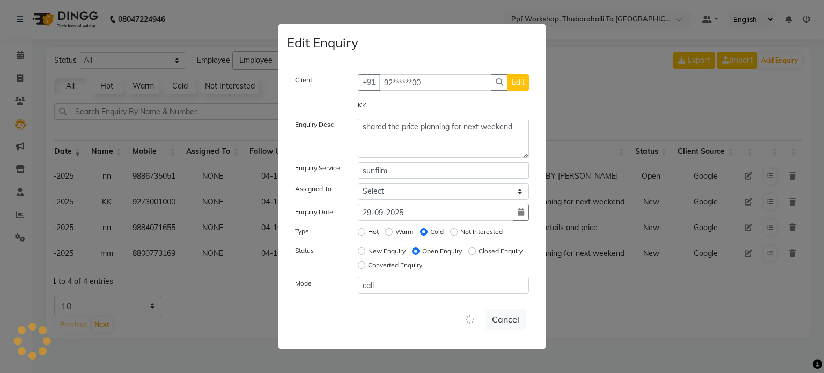
radio input "false"
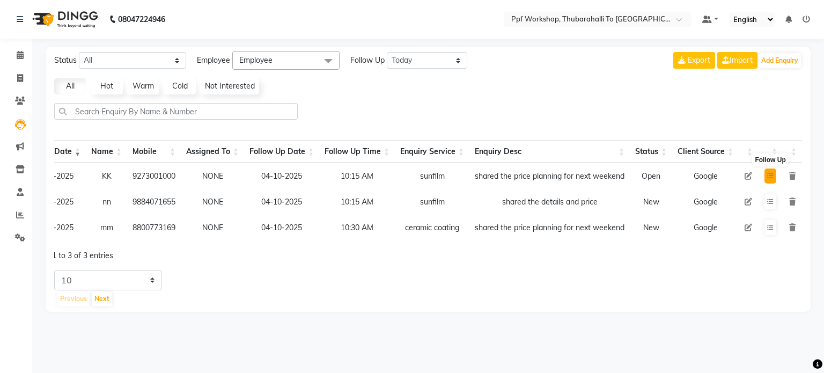
click at [770, 171] on button at bounding box center [770, 175] width 12 height 15
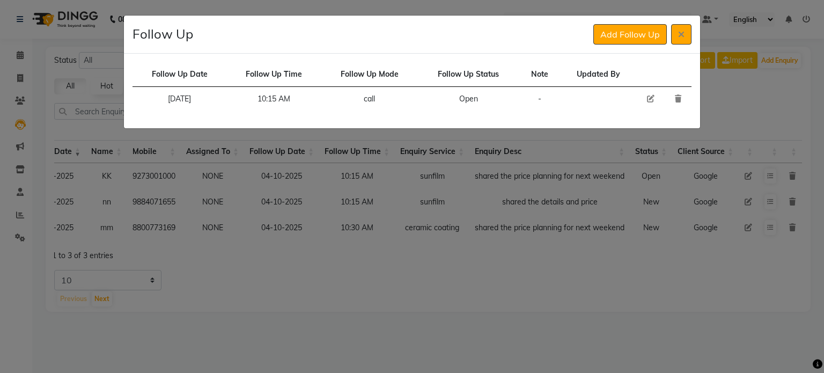
click at [648, 98] on icon at bounding box center [651, 99] width 8 height 8
select select "[DATE]"
select select "615"
select select "Open"
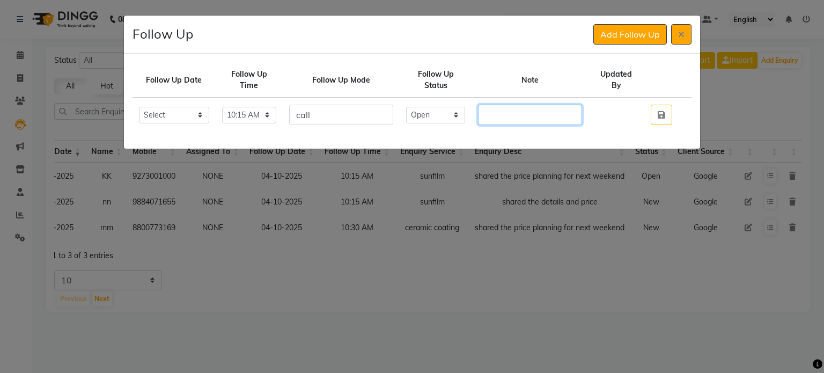
click at [507, 115] on input "text" at bounding box center [530, 115] width 104 height 20
type input "call"
click at [660, 110] on icon "button" at bounding box center [662, 114] width 8 height 9
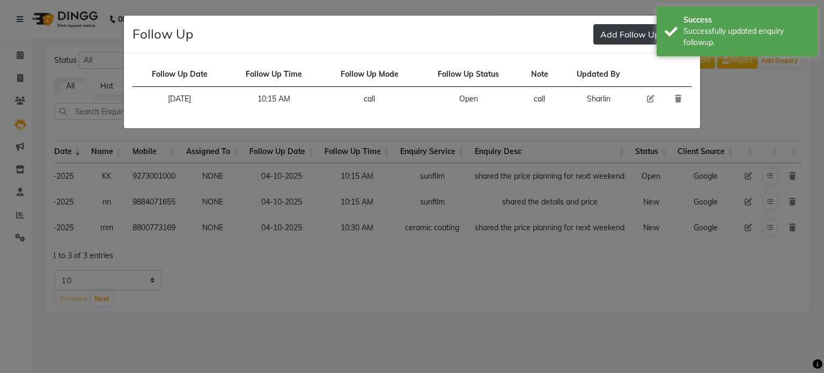
click at [623, 28] on button "Add Follow Up" at bounding box center [629, 34] width 73 height 20
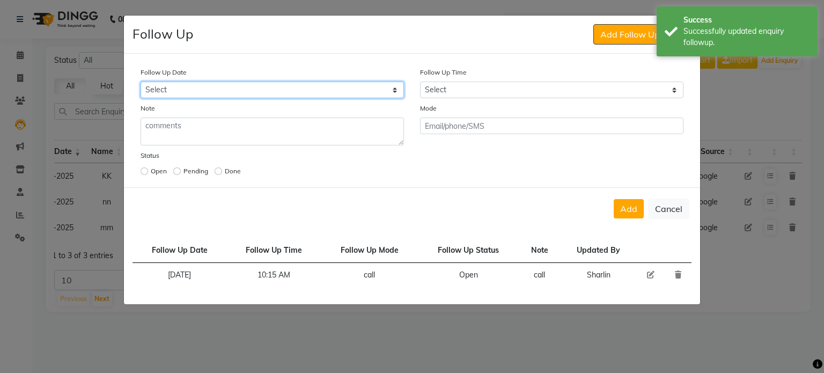
click at [165, 91] on select "Select [DATE] [DATE] [DATE] ([DATE]) [DATE] ([DATE]) [DATE] ([DATE]) [DATE] ([D…" at bounding box center [272, 90] width 263 height 17
select select "[DATE]"
click at [141, 82] on select "Select [DATE] [DATE] [DATE] ([DATE]) [DATE] ([DATE]) [DATE] ([DATE]) [DATE] ([D…" at bounding box center [272, 90] width 263 height 17
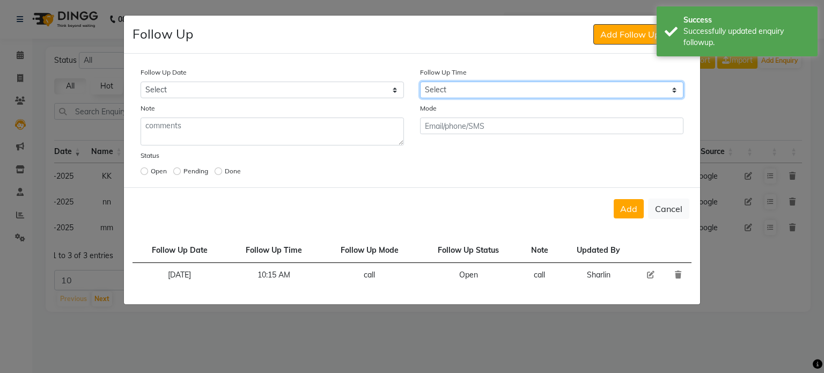
click at [458, 94] on select "Select 07:00 AM 07:15 AM 07:30 AM 07:45 AM 08:00 AM 08:15 AM 08:30 AM 08:45 AM …" at bounding box center [551, 90] width 263 height 17
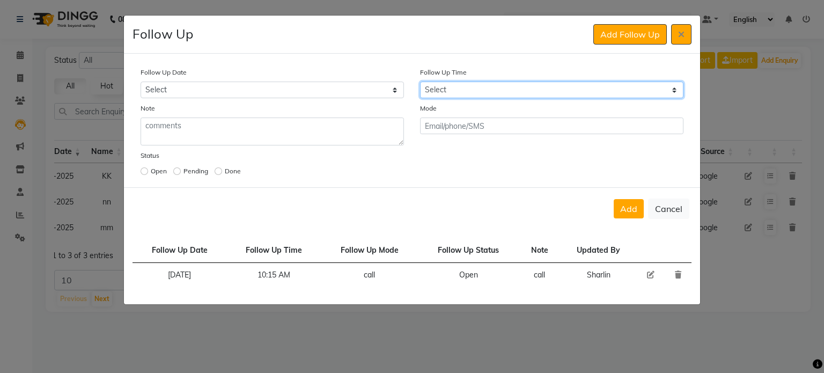
select select "615"
click at [420, 82] on select "Select 07:00 AM 07:15 AM 07:30 AM 07:45 AM 08:00 AM 08:15 AM 08:30 AM 08:45 AM …" at bounding box center [551, 90] width 263 height 17
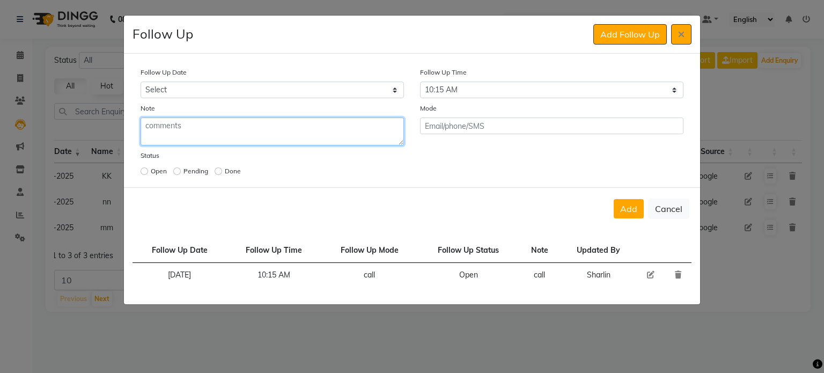
click at [284, 120] on textarea at bounding box center [272, 131] width 263 height 28
type textarea "out of station will visit back"
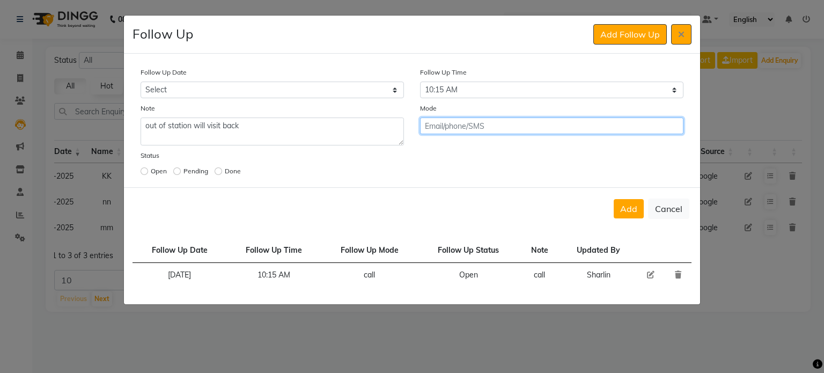
click at [435, 126] on input "text" at bounding box center [551, 125] width 263 height 17
type input "call"
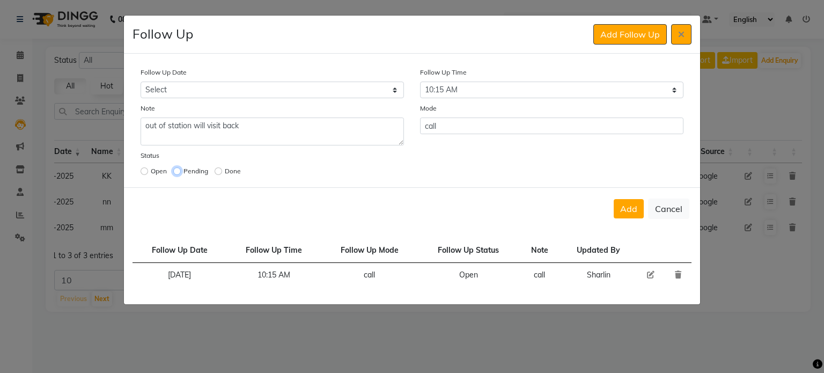
click at [176, 173] on input "radio" at bounding box center [177, 171] width 8 height 8
radio input "true"
click at [142, 175] on input "radio" at bounding box center [145, 171] width 8 height 8
radio input "true"
radio input "false"
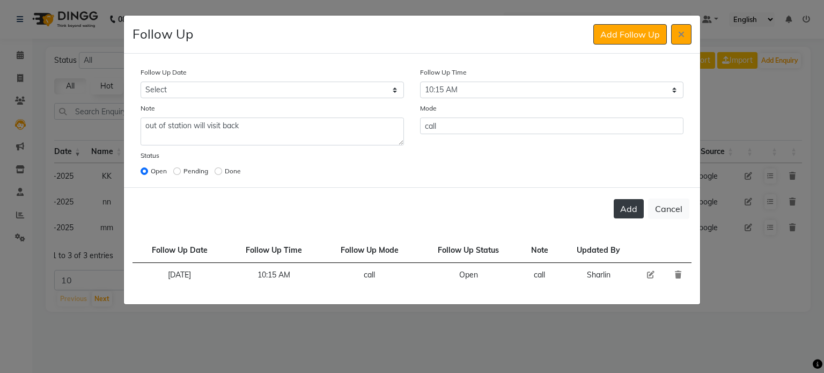
click at [626, 205] on button "Add" at bounding box center [629, 208] width 30 height 19
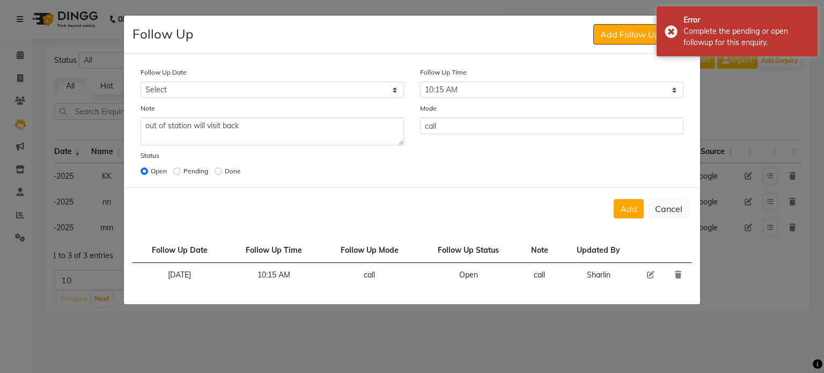
click at [647, 273] on icon at bounding box center [651, 275] width 8 height 8
select select "[DATE]"
select select "615"
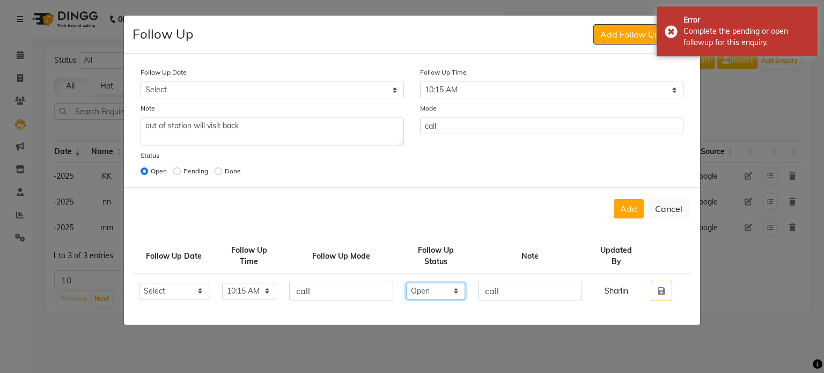
click at [431, 291] on select "Select Open Pending Done" at bounding box center [435, 291] width 59 height 17
select select "Done"
click at [418, 283] on select "Select Open Pending Done" at bounding box center [435, 291] width 59 height 17
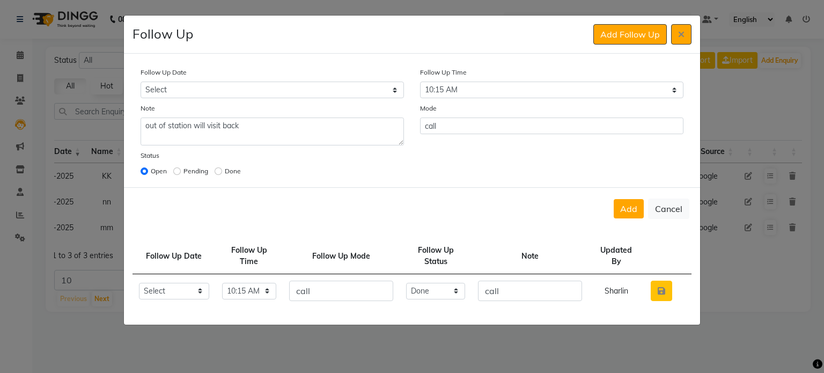
click at [655, 289] on button "button" at bounding box center [661, 290] width 21 height 20
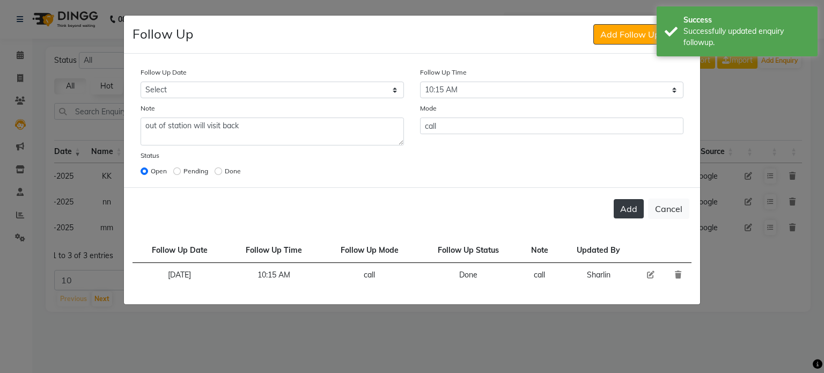
click at [626, 207] on button "Add" at bounding box center [629, 208] width 30 height 19
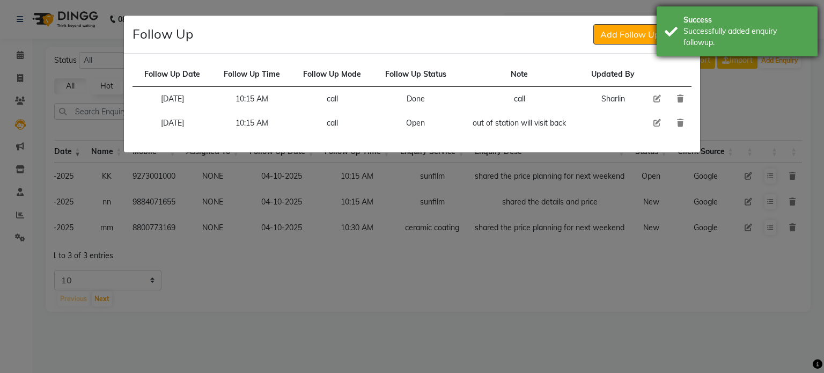
click at [682, 28] on div "Success Successfully added enquiry followup." at bounding box center [736, 31] width 161 height 50
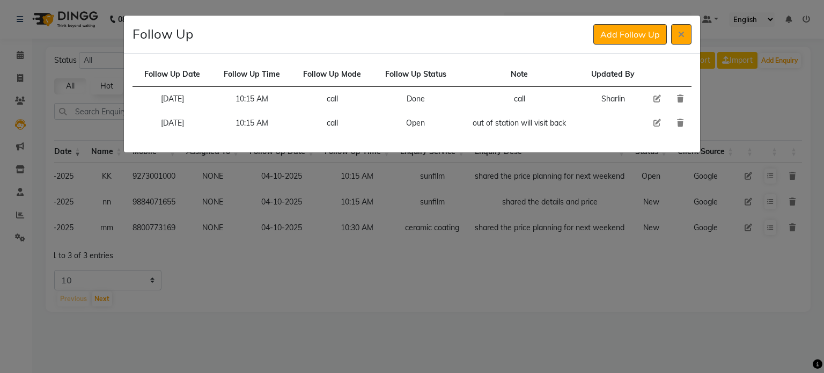
click at [682, 28] on button at bounding box center [681, 34] width 20 height 20
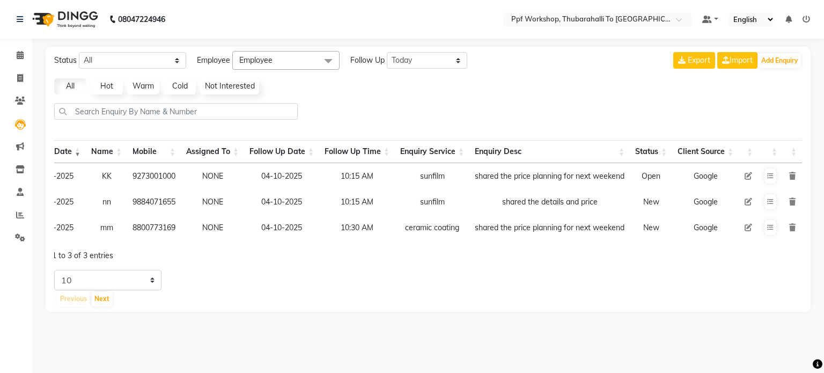
click at [167, 227] on td "8800773169" at bounding box center [154, 228] width 54 height 26
copy td "8800773169"
click at [765, 228] on button at bounding box center [770, 227] width 12 height 15
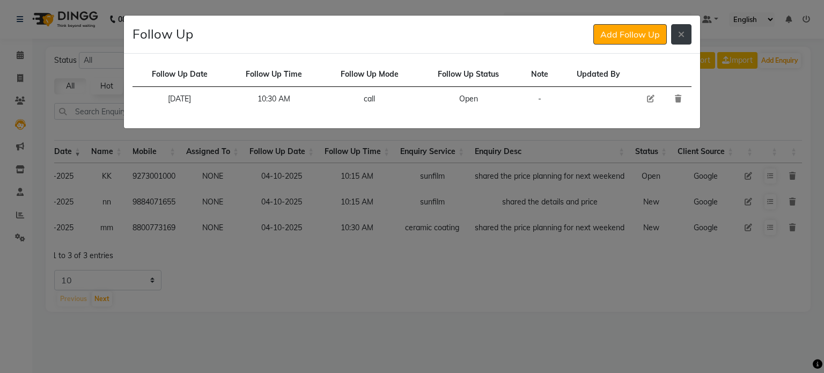
click at [675, 38] on button at bounding box center [681, 34] width 20 height 20
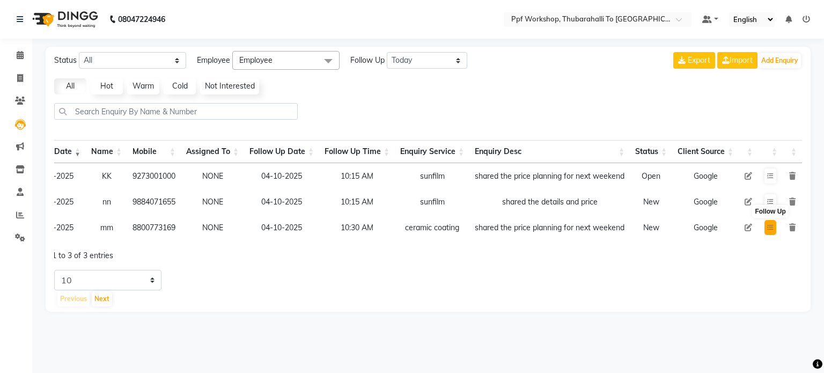
click at [765, 225] on button at bounding box center [770, 227] width 12 height 15
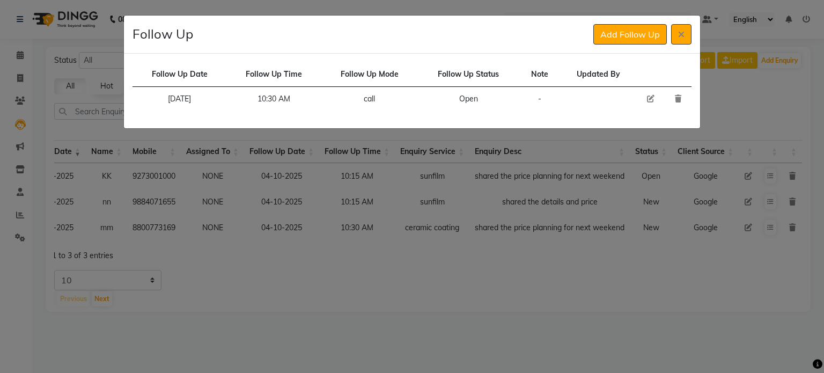
click at [696, 330] on ngb-modal-window "Follow Up Add Follow Up Follow Up Date Follow Up Time Follow Up Mode Follow Up …" at bounding box center [412, 186] width 824 height 373
click at [681, 30] on icon at bounding box center [681, 34] width 6 height 9
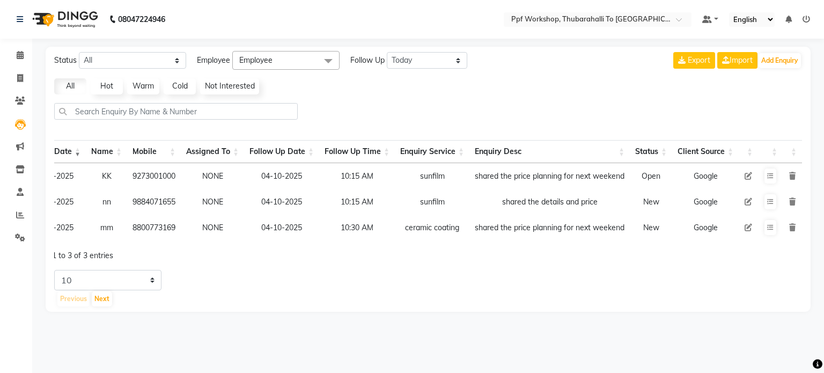
click at [746, 225] on icon at bounding box center [748, 228] width 8 height 8
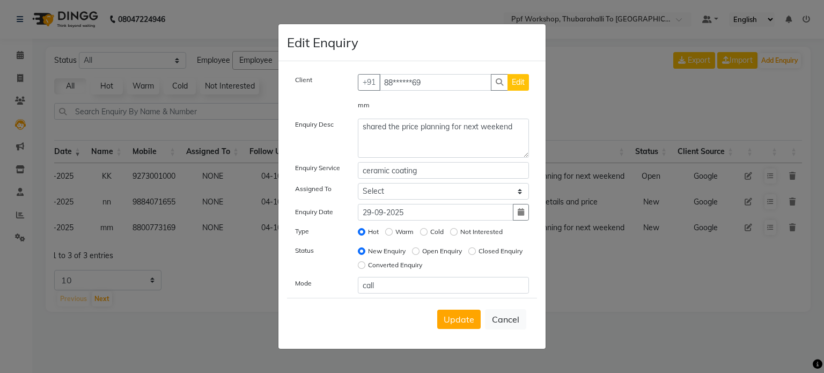
click at [518, 79] on span "Edit" at bounding box center [518, 82] width 13 height 10
select select "[DEMOGRAPHIC_DATA]"
select select "54840"
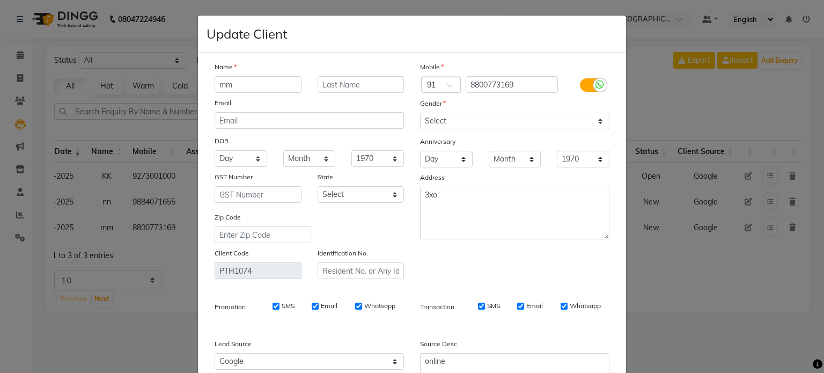
click at [686, 293] on ngb-modal-window "Update Client Name mm Email DOB Day 01 02 03 04 05 06 07 08 09 10 11 12 13 14 1…" at bounding box center [412, 186] width 824 height 373
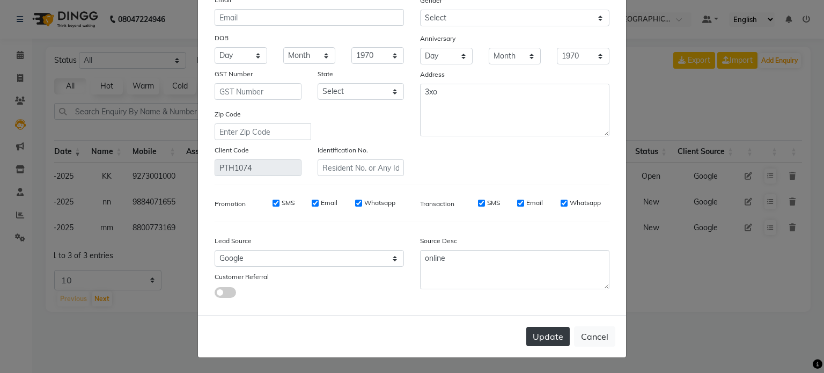
click at [549, 333] on button "Update" at bounding box center [547, 336] width 43 height 19
select select
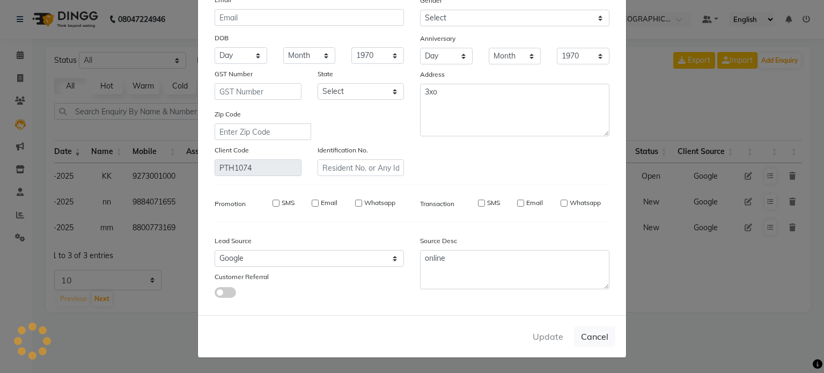
select select
checkbox input "false"
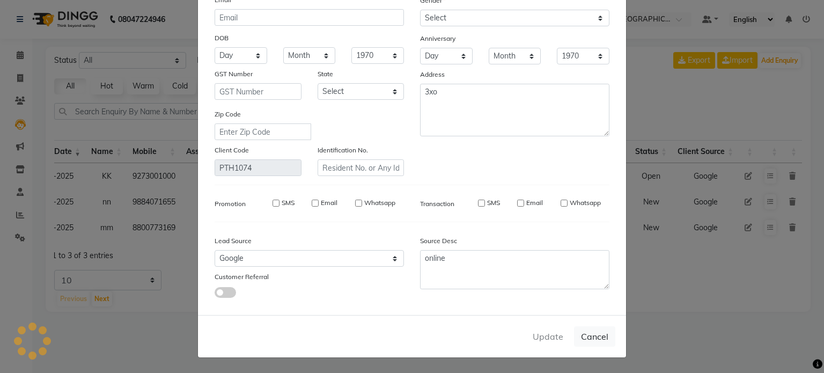
checkbox input "false"
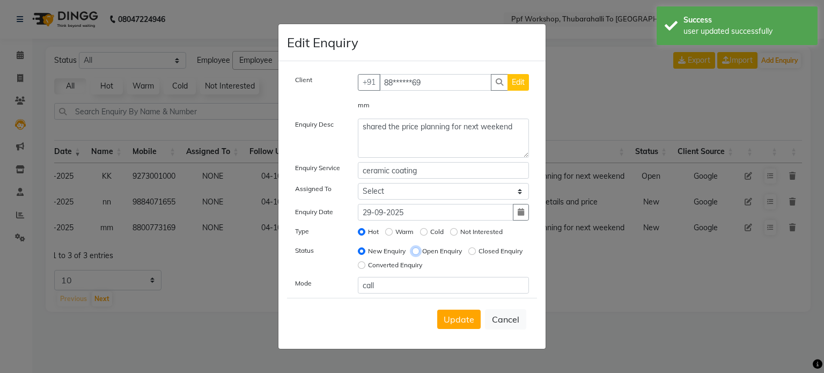
click at [416, 252] on input "Open Enquiry" at bounding box center [416, 251] width 8 height 8
radio input "true"
radio input "false"
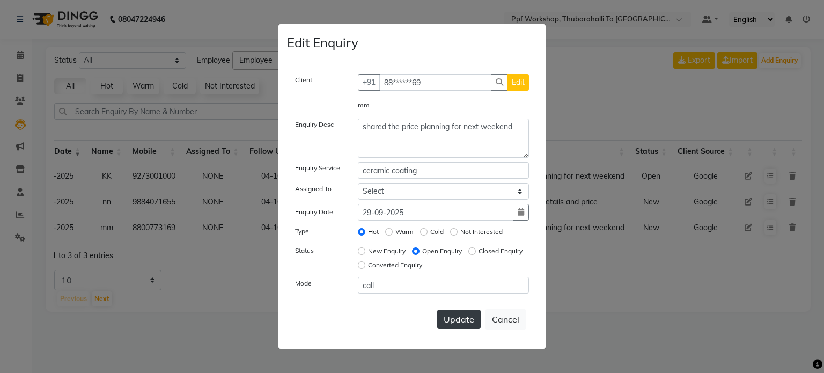
click at [456, 314] on span "Update" at bounding box center [459, 319] width 31 height 11
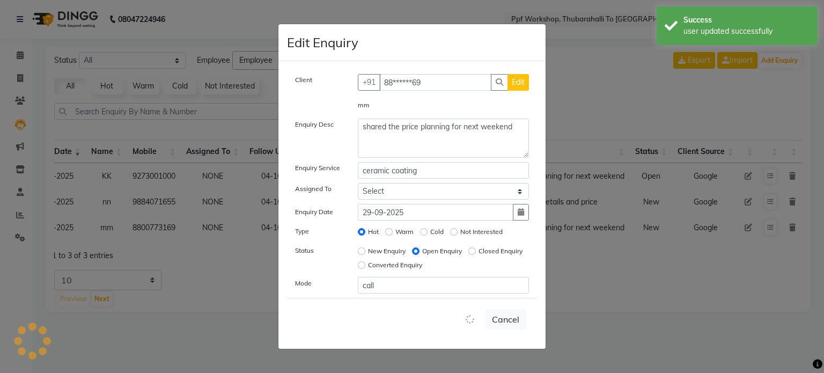
select select
radio input "false"
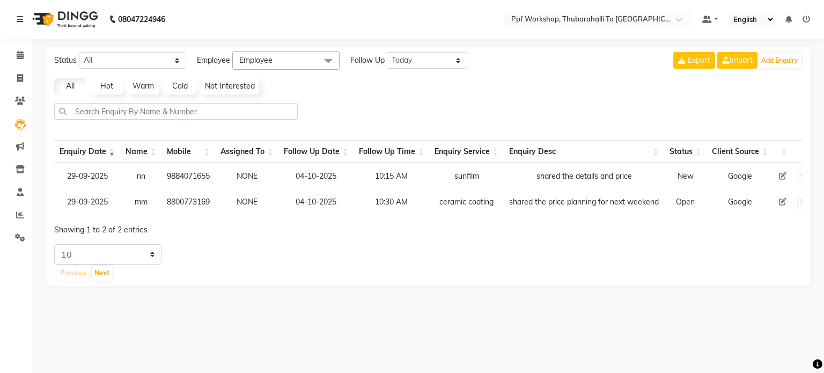
click at [197, 174] on td "9884071655" at bounding box center [188, 176] width 54 height 26
copy td "9884071655"
click at [783, 174] on icon at bounding box center [783, 176] width 8 height 8
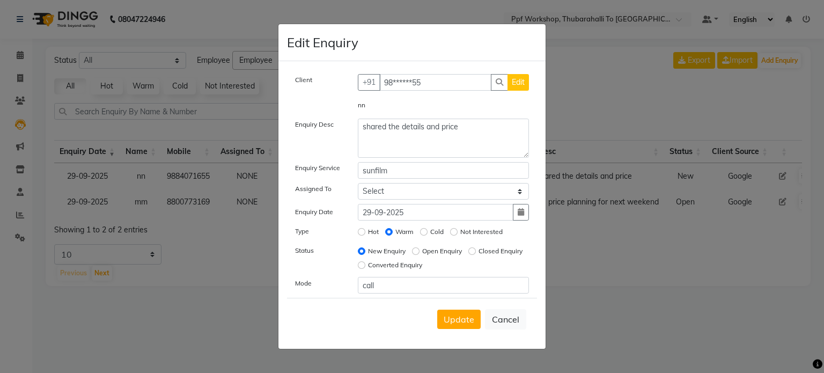
click at [515, 83] on span "Edit" at bounding box center [518, 82] width 13 height 10
select select "[DEMOGRAPHIC_DATA]"
select select "54840"
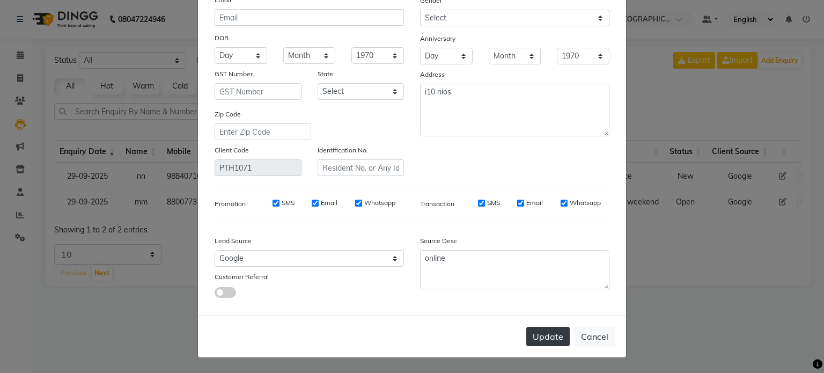
click at [550, 338] on button "Update" at bounding box center [547, 336] width 43 height 19
select select
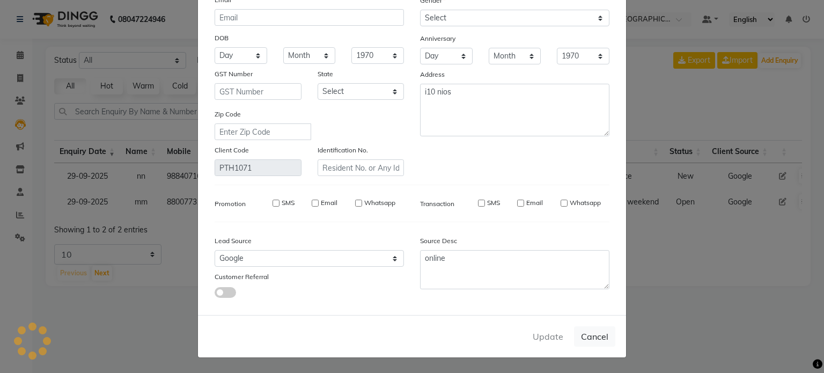
select select
checkbox input "false"
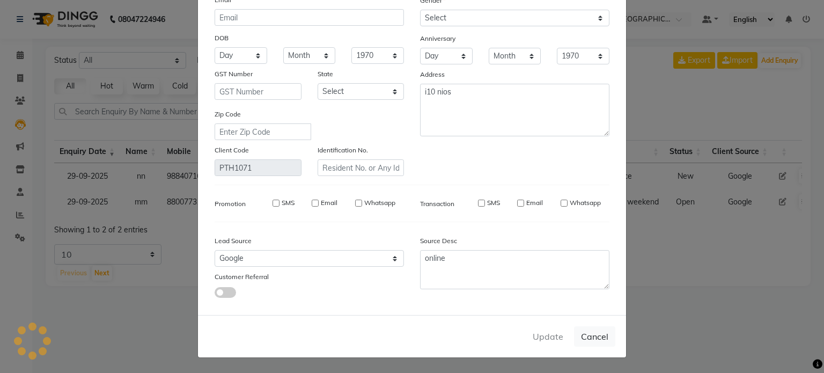
checkbox input "false"
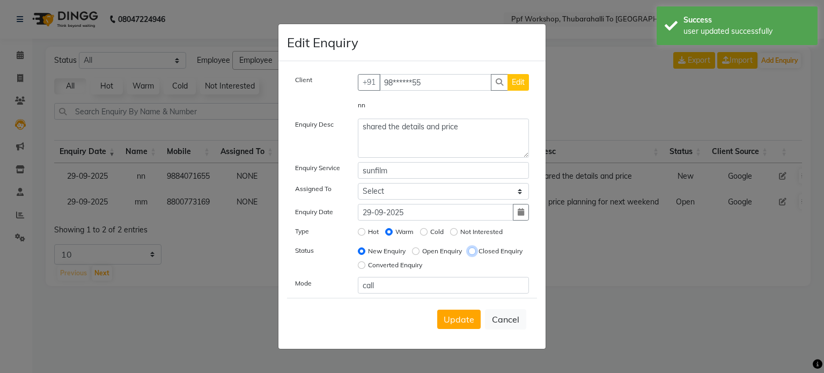
click at [468, 255] on input "Closed Enquiry" at bounding box center [472, 251] width 8 height 8
radio input "true"
radio input "false"
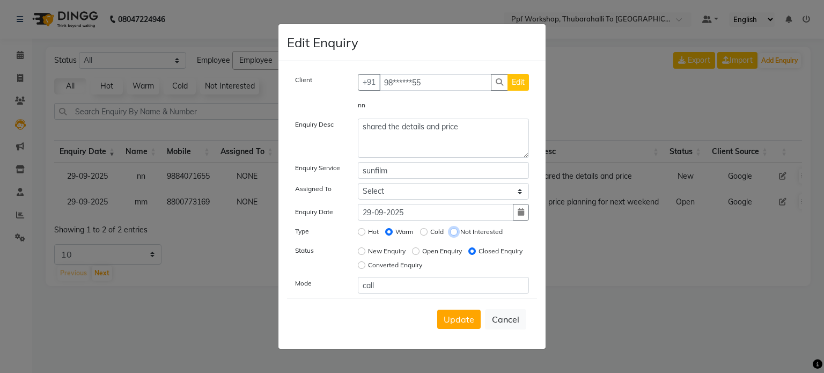
click at [455, 230] on input "Not Interested" at bounding box center [454, 232] width 8 height 8
radio input "true"
radio input "false"
click at [459, 323] on span "Update" at bounding box center [459, 319] width 31 height 11
select select
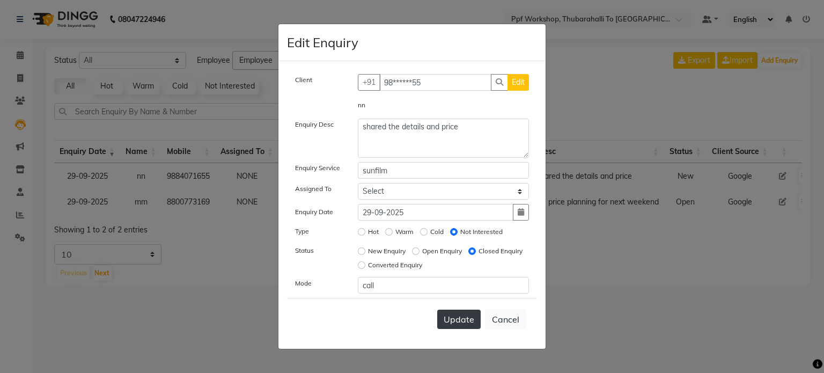
radio input "false"
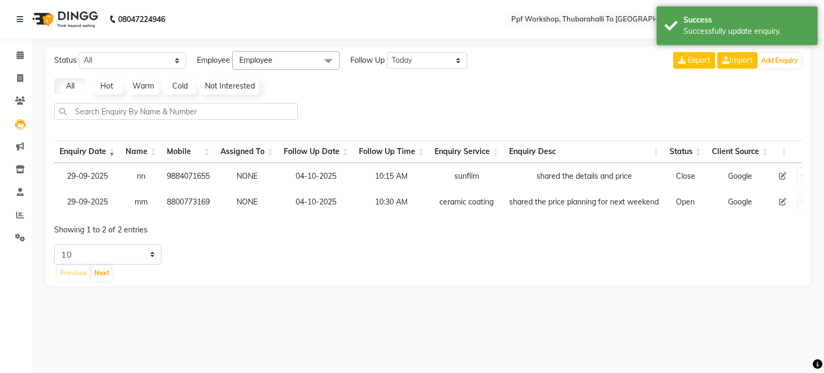
click at [202, 199] on td "8800773169" at bounding box center [188, 202] width 54 height 26
copy td "8800773169"
click at [784, 200] on icon at bounding box center [783, 202] width 8 height 8
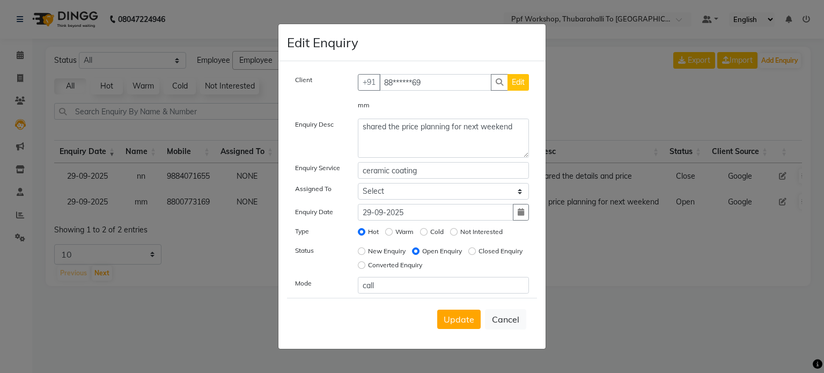
click at [516, 80] on span "Edit" at bounding box center [518, 82] width 13 height 10
select select "[DEMOGRAPHIC_DATA]"
select select "54840"
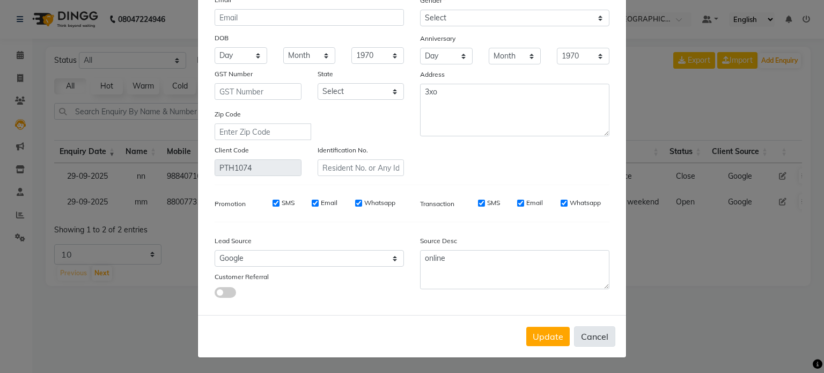
click at [590, 333] on button "Cancel" at bounding box center [594, 336] width 41 height 20
select select
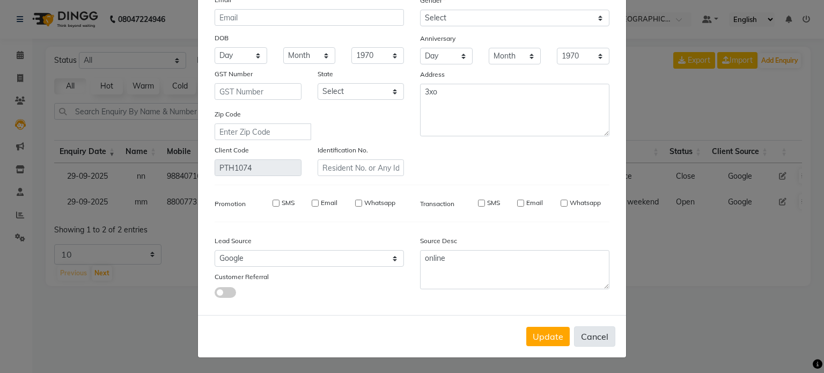
select select
checkbox input "false"
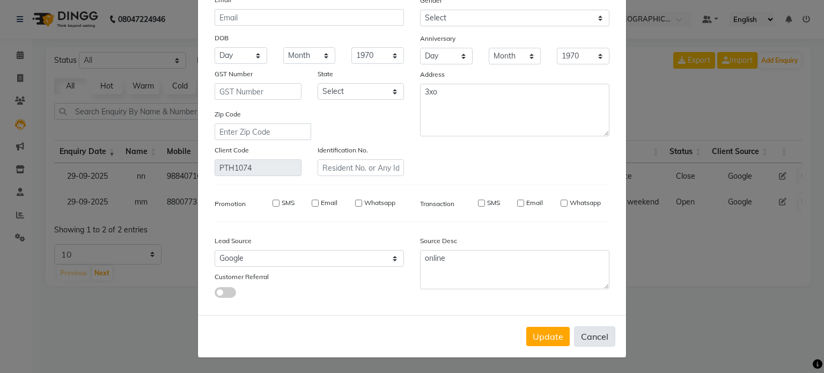
checkbox input "false"
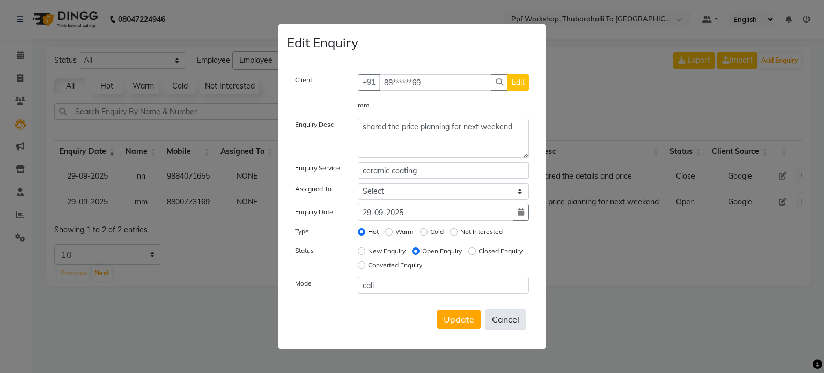
click at [496, 317] on button "Cancel" at bounding box center [505, 319] width 41 height 20
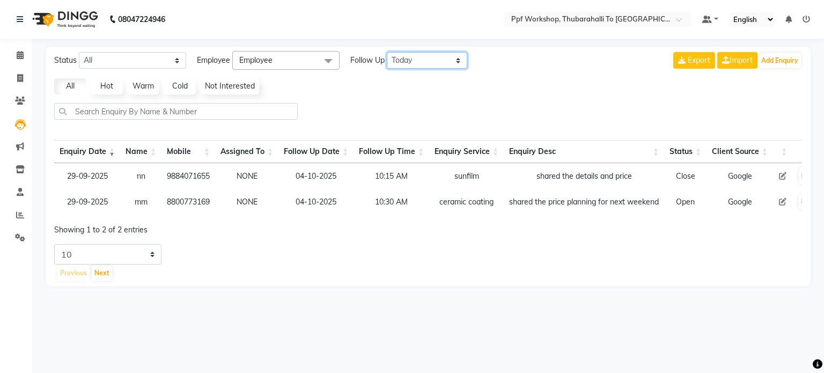
click at [429, 55] on select "All [DATE] [DATE] This Week This Month Custom" at bounding box center [427, 60] width 80 height 17
click at [387, 52] on select "All [DATE] [DATE] This Week This Month Custom" at bounding box center [427, 60] width 80 height 17
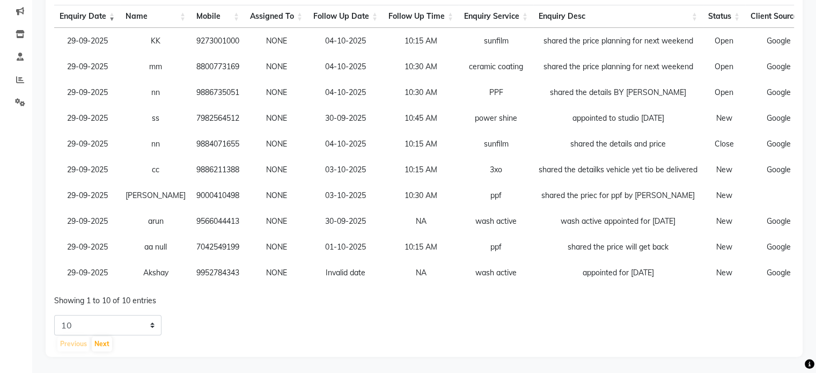
scroll to position [0, 86]
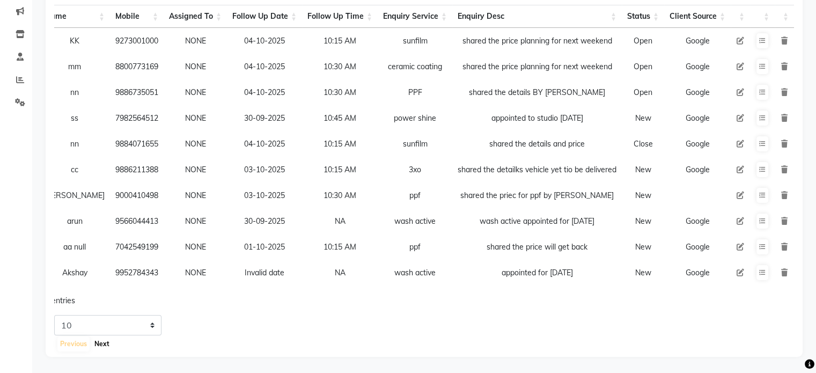
click at [97, 343] on button "Next" at bounding box center [102, 343] width 20 height 15
